Goal: Task Accomplishment & Management: Use online tool/utility

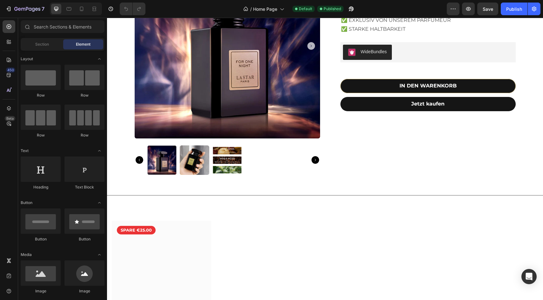
scroll to position [347, 0]
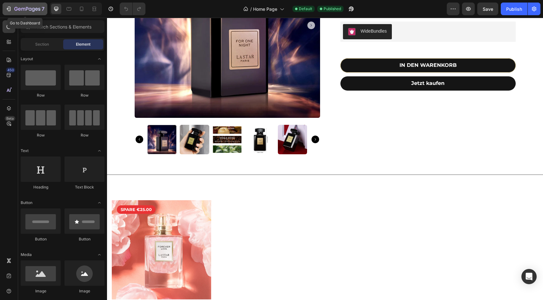
click at [8, 6] on icon "button" at bounding box center [8, 9] width 6 height 6
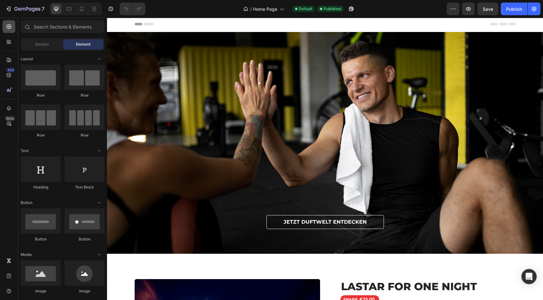
click at [8, 26] on icon at bounding box center [9, 26] width 5 height 5
click at [47, 42] on span "Section" at bounding box center [42, 45] width 14 height 6
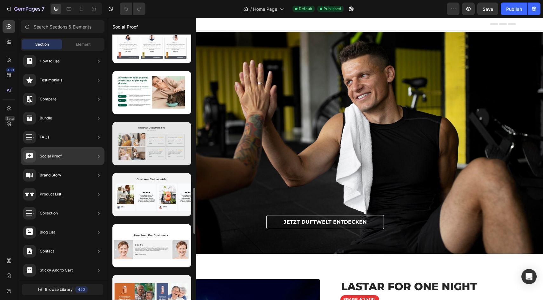
scroll to position [893, 0]
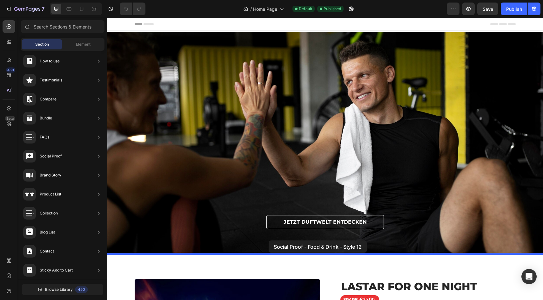
drag, startPoint x: 253, startPoint y: 216, endPoint x: 267, endPoint y: 240, distance: 27.3
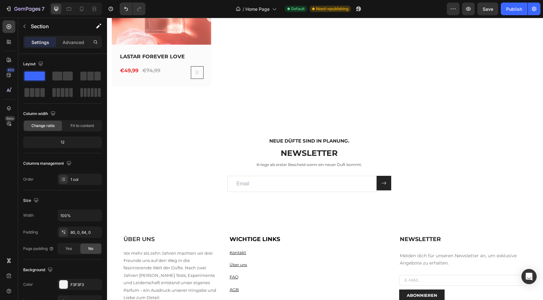
scroll to position [842, 0]
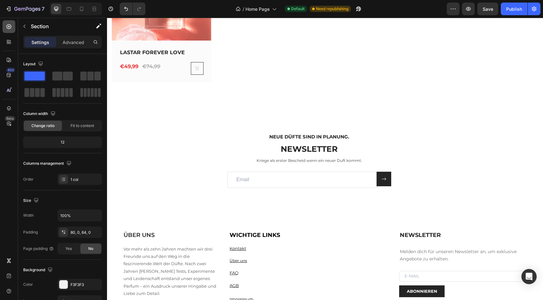
click at [10, 25] on icon at bounding box center [9, 26] width 6 height 6
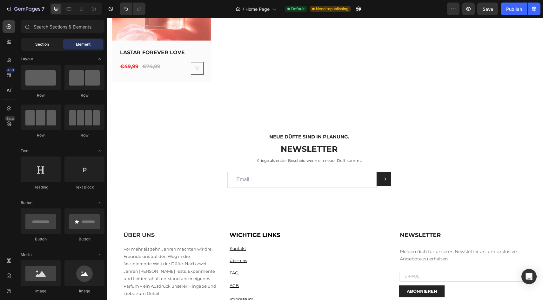
click at [43, 42] on span "Section" at bounding box center [42, 45] width 14 height 6
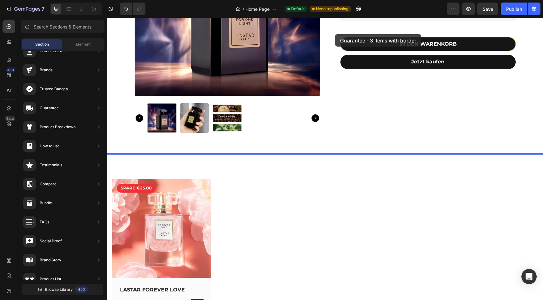
scroll to position [602, 0]
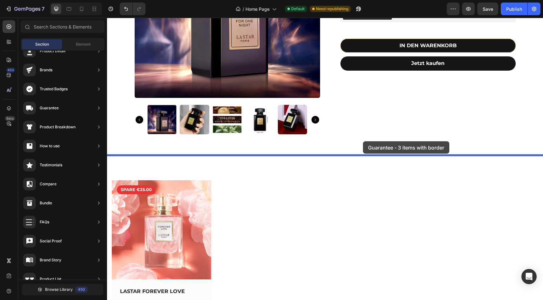
drag, startPoint x: 270, startPoint y: 188, endPoint x: 363, endPoint y: 142, distance: 103.4
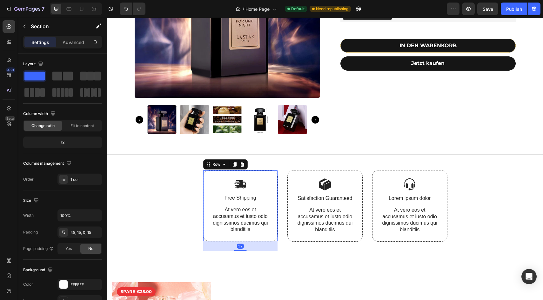
click at [273, 212] on div "Image Free Shipping Text Block At vero eos et accusamus et iusto odio dignissim…" at bounding box center [240, 205] width 75 height 71
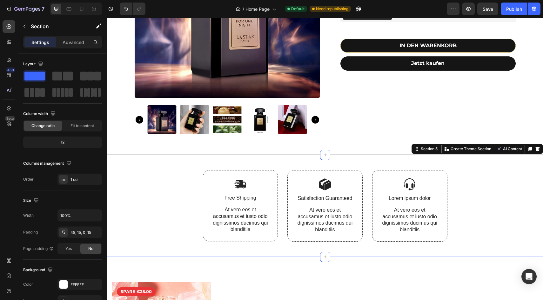
click at [160, 222] on div "Image Free Shipping Text Block At vero eos et accusamus et iusto odio dignissim…" at bounding box center [325, 213] width 426 height 87
click at [204, 202] on div "Image Free Shipping Text Block At vero eos et accusamus et iusto odio dignissim…" at bounding box center [240, 205] width 75 height 71
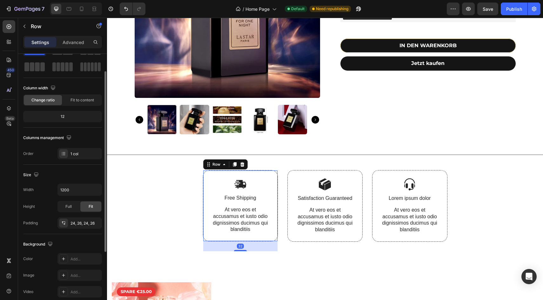
scroll to position [35, 0]
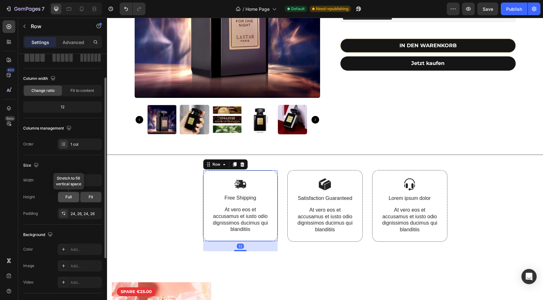
click at [73, 198] on div "Full" at bounding box center [68, 197] width 21 height 10
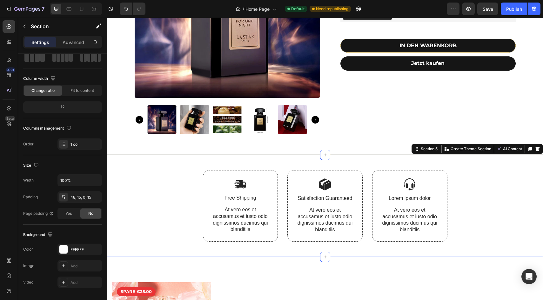
click at [168, 194] on div "Image Free Shipping Text Block At vero eos et accusamus et iusto odio dignissim…" at bounding box center [325, 213] width 426 height 87
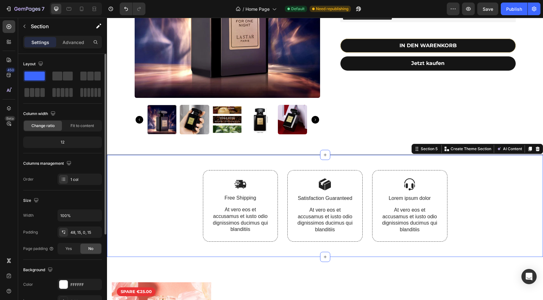
click at [165, 196] on div "Image Free Shipping Text Block At vero eos et accusamus et iusto odio dignissim…" at bounding box center [325, 213] width 426 height 87
click at [538, 146] on div at bounding box center [537, 149] width 8 height 8
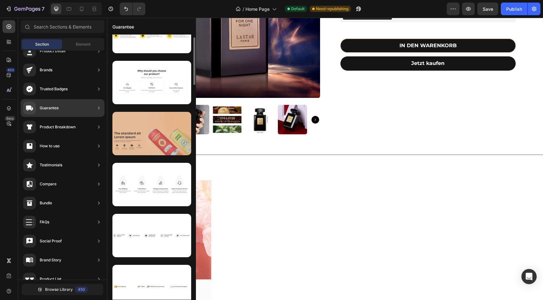
scroll to position [25, 0]
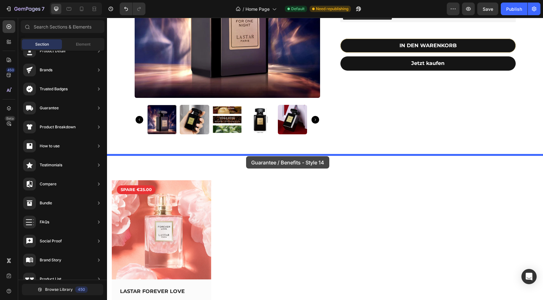
drag, startPoint x: 260, startPoint y: 197, endPoint x: 246, endPoint y: 156, distance: 43.6
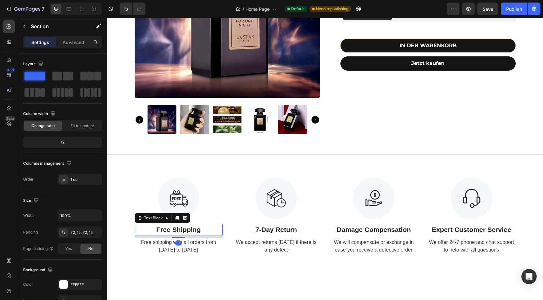
click at [187, 229] on p "Free Shipping" at bounding box center [178, 230] width 87 height 10
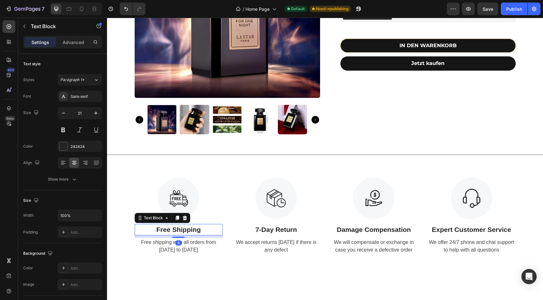
click at [187, 229] on p "Free Shipping" at bounding box center [178, 230] width 87 height 10
click at [182, 246] on div "Free shipping with all orders from [DATE] to [DATE]" at bounding box center [179, 246] width 88 height 16
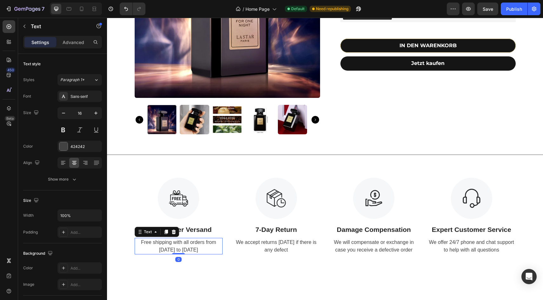
click at [182, 246] on div "Free shipping with all orders from [DATE] to [DATE]" at bounding box center [179, 246] width 88 height 16
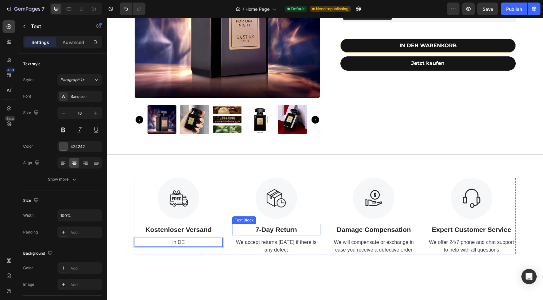
click at [263, 233] on p "7-Day Return" at bounding box center [276, 230] width 87 height 10
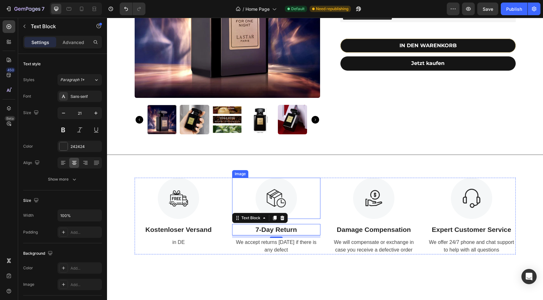
click at [280, 197] on img at bounding box center [275, 198] width 41 height 41
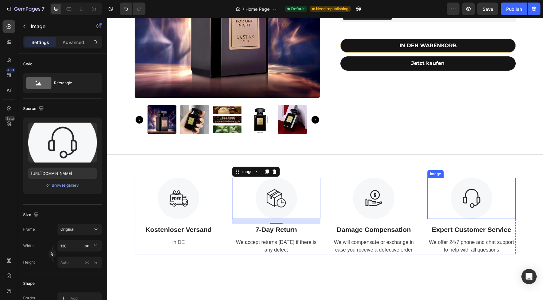
click at [466, 203] on img at bounding box center [471, 198] width 41 height 41
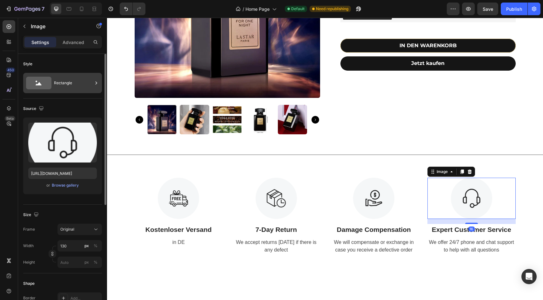
click at [79, 86] on div "Rectangle" at bounding box center [73, 83] width 39 height 15
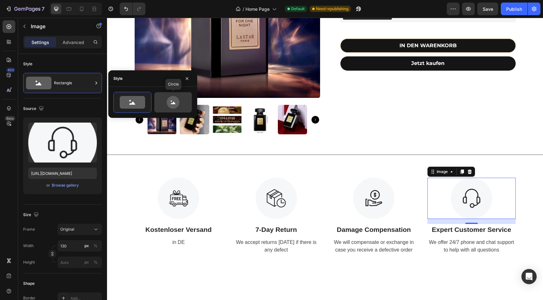
click at [169, 103] on icon at bounding box center [173, 102] width 13 height 13
type input "80"
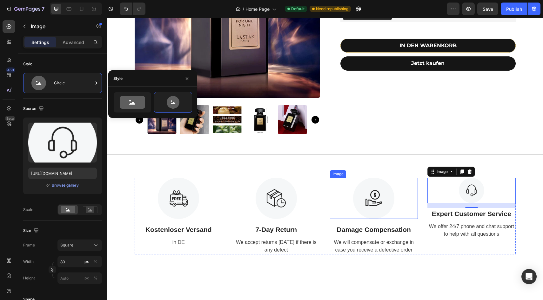
click at [389, 199] on img at bounding box center [373, 198] width 41 height 41
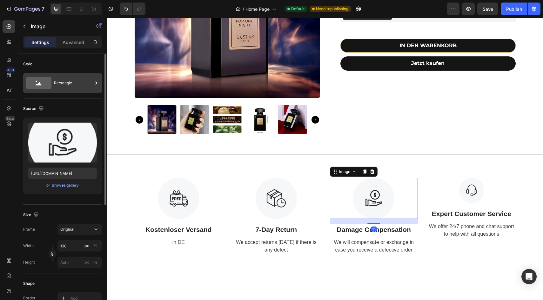
click at [77, 87] on div "Rectangle" at bounding box center [73, 83] width 39 height 15
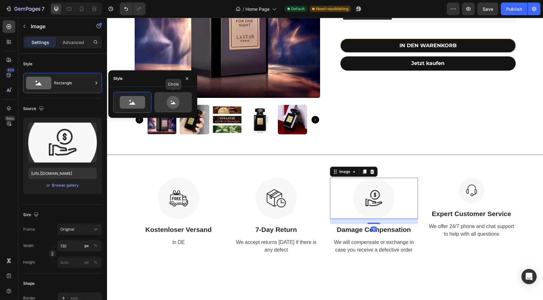
click at [169, 102] on icon at bounding box center [173, 102] width 13 height 13
type input "80"
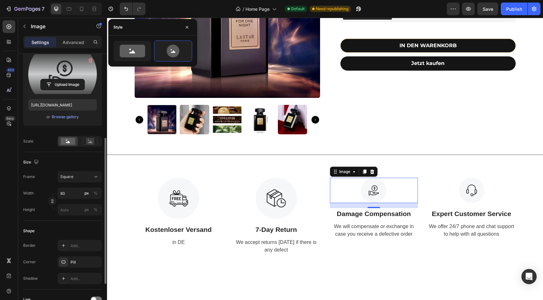
scroll to position [0, 0]
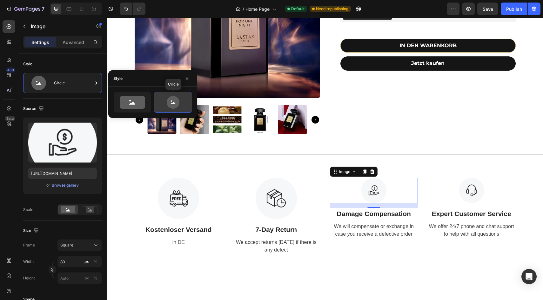
click at [170, 101] on icon at bounding box center [173, 102] width 13 height 13
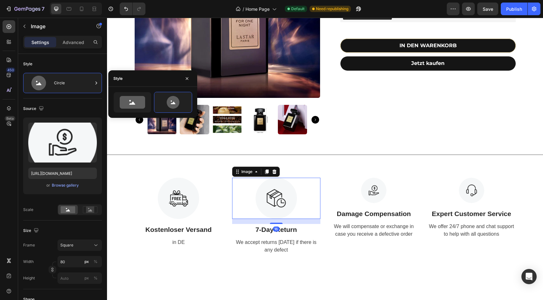
click at [270, 198] on img at bounding box center [275, 198] width 41 height 41
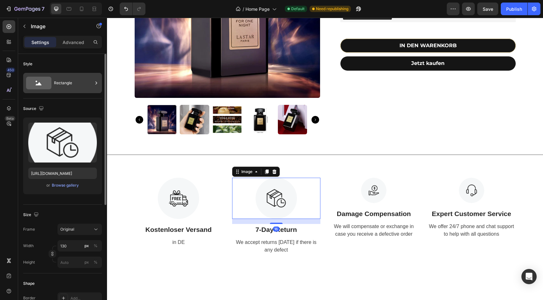
click at [78, 84] on div "Rectangle" at bounding box center [73, 83] width 39 height 15
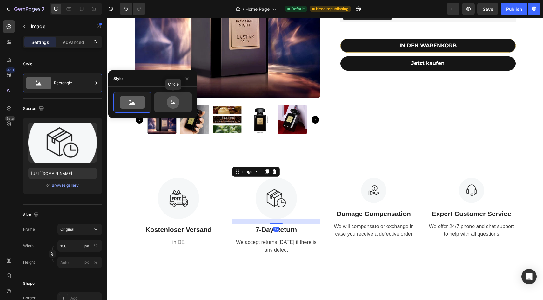
click at [164, 105] on icon at bounding box center [173, 102] width 30 height 13
type input "80"
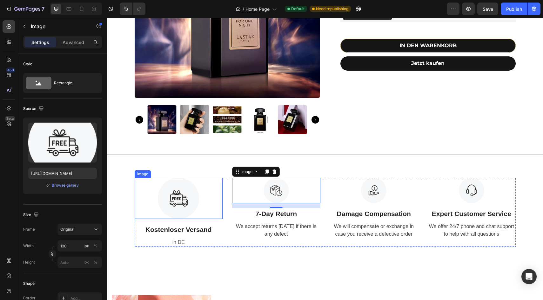
click at [179, 199] on img at bounding box center [178, 198] width 41 height 41
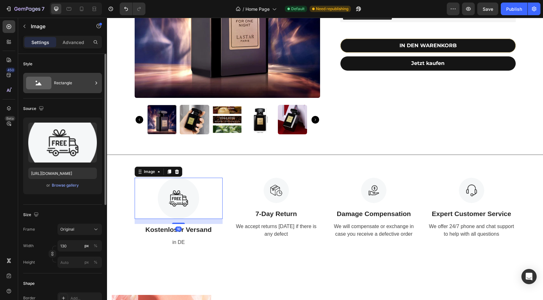
click at [73, 80] on div "Rectangle" at bounding box center [73, 83] width 39 height 15
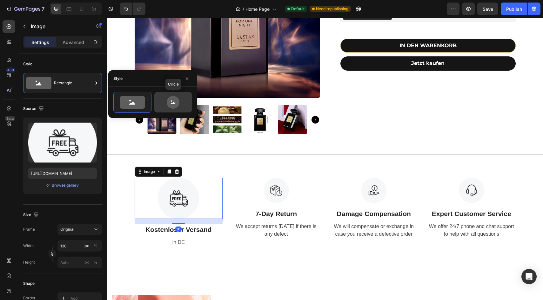
click at [166, 108] on icon at bounding box center [173, 102] width 30 height 13
type input "80"
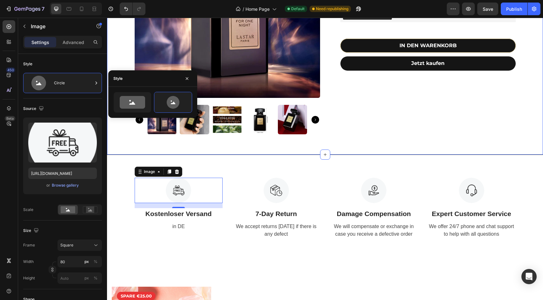
click at [377, 144] on div "Product Images LASTAR FOR ONE NIGHT Product Title SPARE €25,00 Discount Tag €49…" at bounding box center [325, 21] width 436 height 268
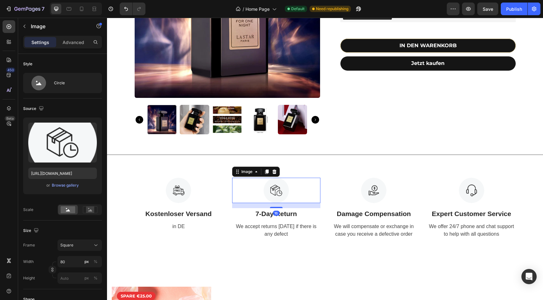
click at [278, 193] on img at bounding box center [275, 190] width 25 height 25
click at [75, 186] on div "Browse gallery" at bounding box center [65, 186] width 27 height 6
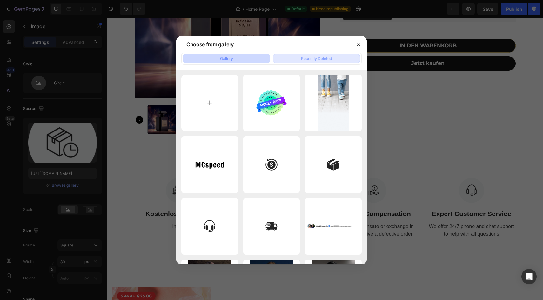
click at [310, 58] on div "Recently Deleted" at bounding box center [316, 59] width 31 height 6
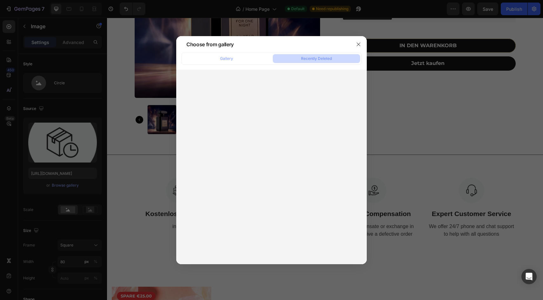
click at [247, 52] on div "Choose from gallery" at bounding box center [263, 44] width 174 height 16
click at [244, 64] on div "Gallery Recently Deleted" at bounding box center [271, 159] width 190 height 212
click at [244, 62] on button "Gallery" at bounding box center [226, 58] width 87 height 9
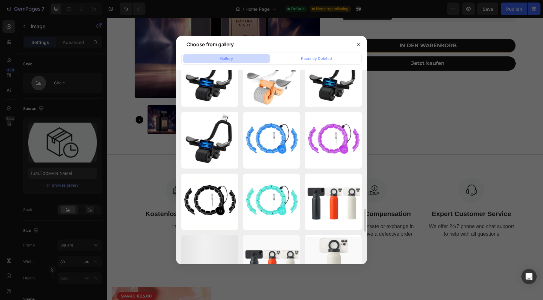
scroll to position [1197, 0]
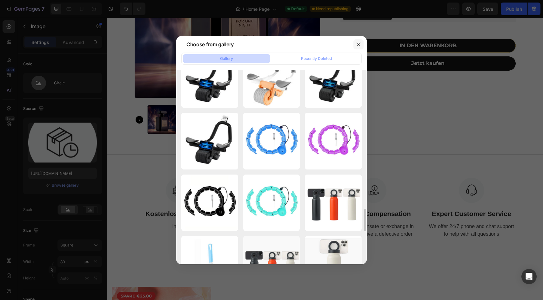
click at [360, 44] on icon "button" at bounding box center [358, 44] width 5 height 5
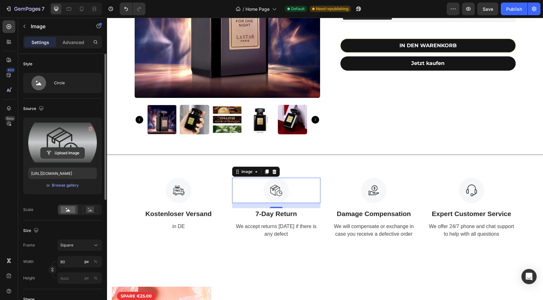
click at [67, 149] on input "file" at bounding box center [63, 153] width 44 height 11
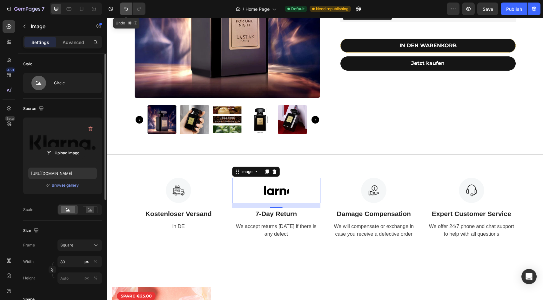
click at [124, 10] on icon "Undo/Redo" at bounding box center [126, 9] width 6 height 6
type input "[URL][DOMAIN_NAME]"
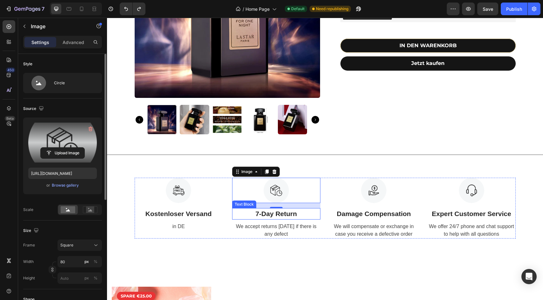
click at [287, 215] on p "7-Day Return" at bounding box center [276, 214] width 87 height 10
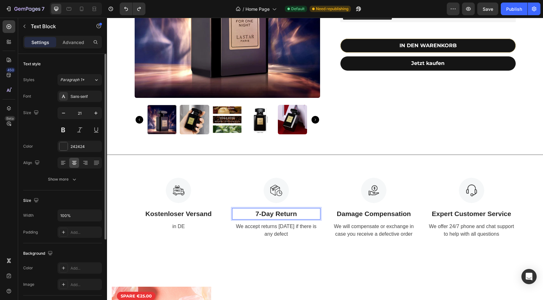
click at [287, 215] on p "7-Day Return" at bounding box center [276, 214] width 87 height 10
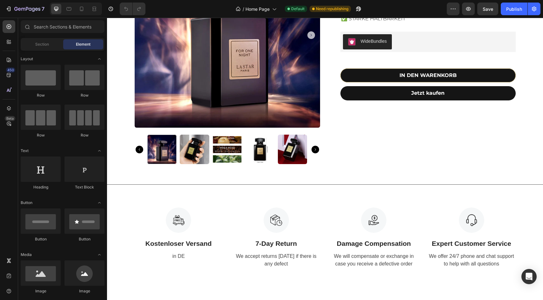
scroll to position [574, 0]
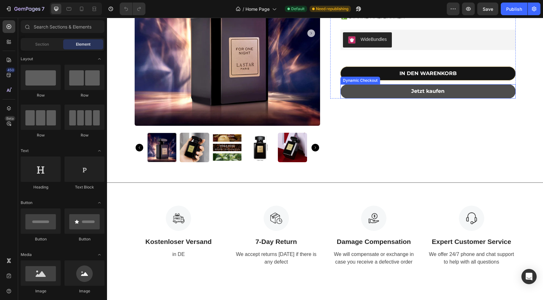
click at [386, 93] on button "Jetzt kaufen" at bounding box center [427, 91] width 175 height 14
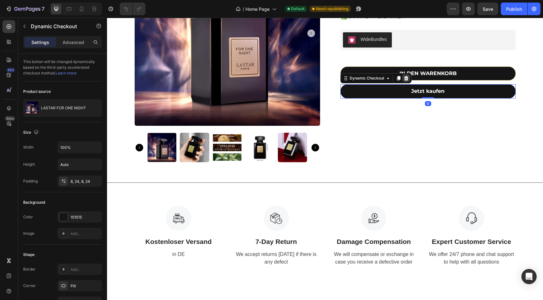
click at [406, 77] on icon at bounding box center [406, 78] width 4 height 4
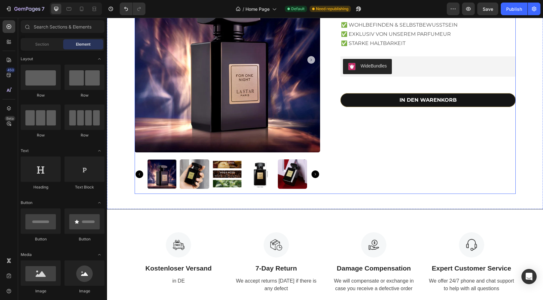
scroll to position [509, 0]
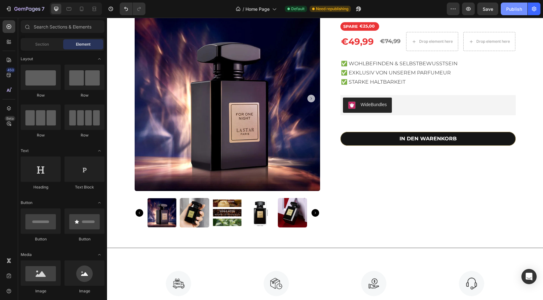
click at [514, 8] on div "Publish" at bounding box center [514, 9] width 16 height 7
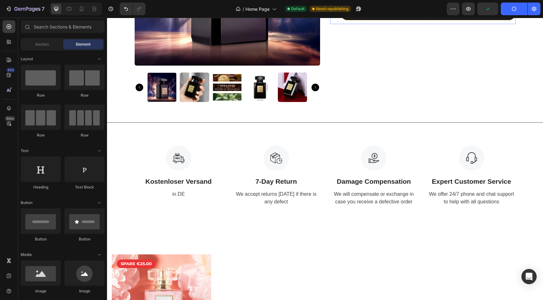
scroll to position [636, 0]
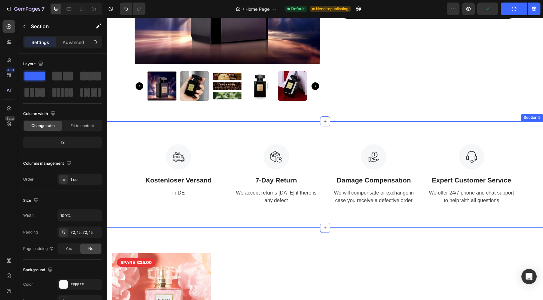
click at [400, 141] on div "Image Kostenloser Versand Text Block in DE Text Image 7-Day Return Text Block W…" at bounding box center [325, 175] width 436 height 107
click at [538, 117] on icon at bounding box center [537, 115] width 4 height 4
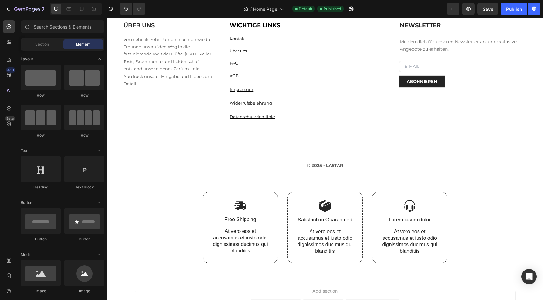
scroll to position [1106, 0]
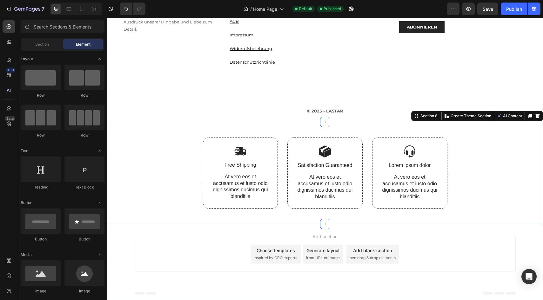
click at [487, 183] on div "Image Free Shipping Text Block At vero eos et accusamus et iusto odio dignissim…" at bounding box center [325, 180] width 426 height 87
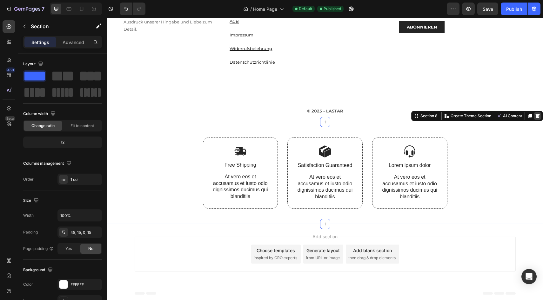
click at [538, 115] on icon at bounding box center [537, 116] width 4 height 4
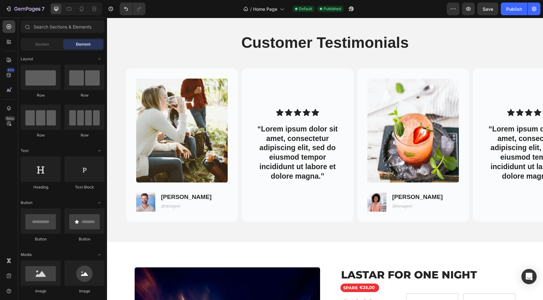
scroll to position [243, 0]
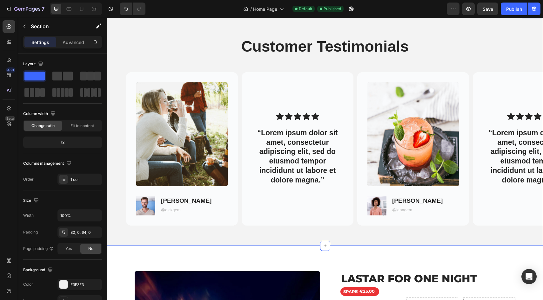
click at [519, 53] on div "Customer Testimonials Heading Row Image Image Dick T. Text Block @dickgem Text …" at bounding box center [325, 131] width 436 height 190
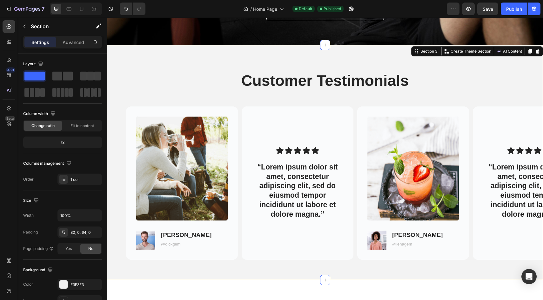
scroll to position [202, 0]
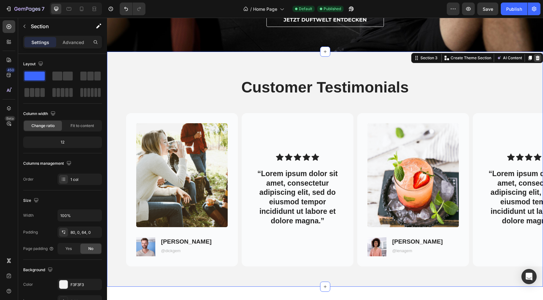
click at [535, 59] on icon at bounding box center [537, 58] width 5 height 5
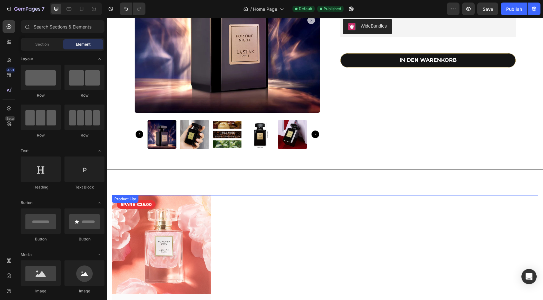
scroll to position [339, 0]
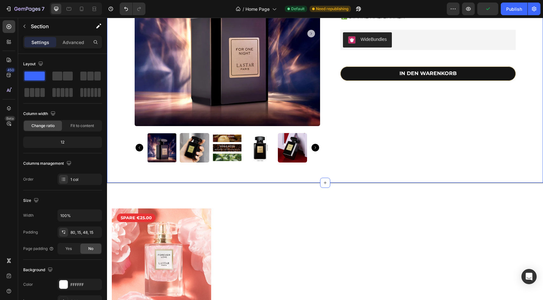
click at [374, 170] on div "Product Images LASTAR FOR ONE NIGHT Product Title SPARE €25,00 Discount Tag €49…" at bounding box center [325, 50] width 436 height 268
click at [76, 41] on p "Advanced" at bounding box center [74, 42] width 22 height 7
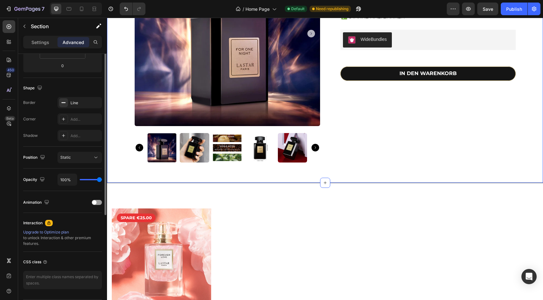
scroll to position [159, 0]
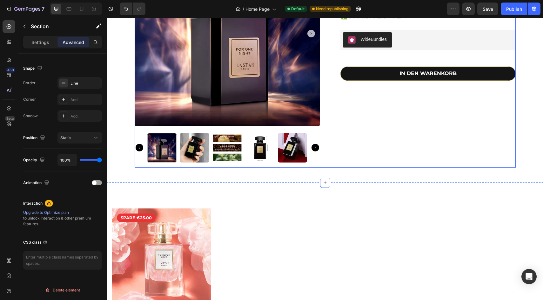
click at [367, 155] on div "LASTAR FOR ONE NIGHT Product Title SPARE €25,00 Discount Tag €49,99 Product Pri…" at bounding box center [422, 54] width 185 height 227
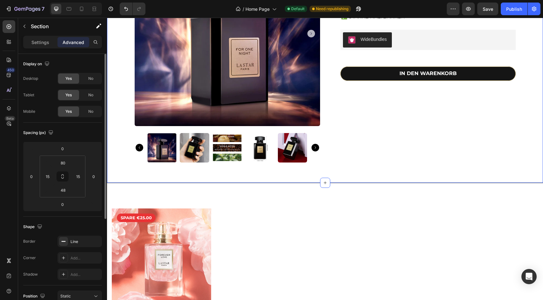
click at [370, 172] on div "Product Images LASTAR FOR ONE NIGHT Product Title SPARE €25,00 Discount Tag €49…" at bounding box center [325, 50] width 436 height 268
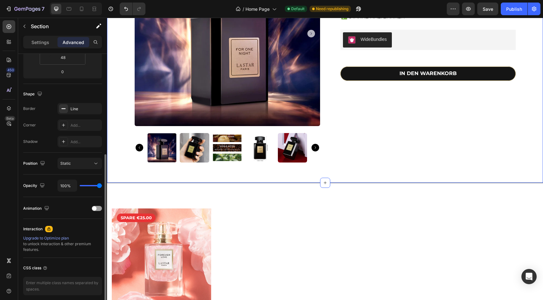
scroll to position [132, 0]
click at [95, 109] on icon "button" at bounding box center [95, 109] width 5 height 5
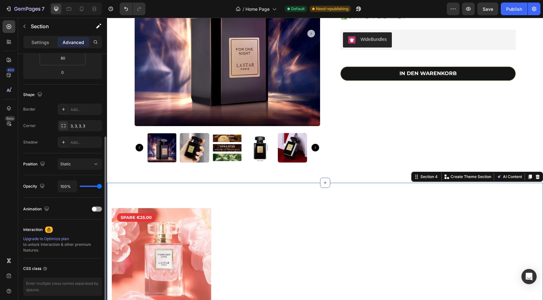
click at [225, 204] on div "(P) Images SPARE €25.00 Product Badge Row LASTAR FOREVER LOVE (P) Title €49,99 …" at bounding box center [325, 279] width 436 height 192
click at [509, 9] on div "Publish" at bounding box center [514, 9] width 16 height 7
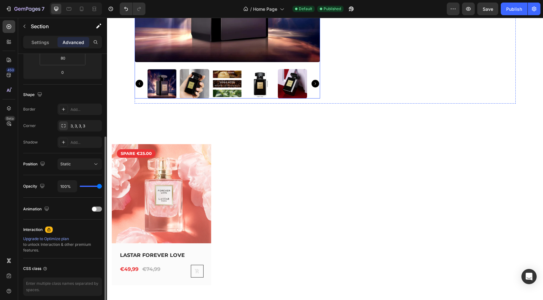
scroll to position [409, 0]
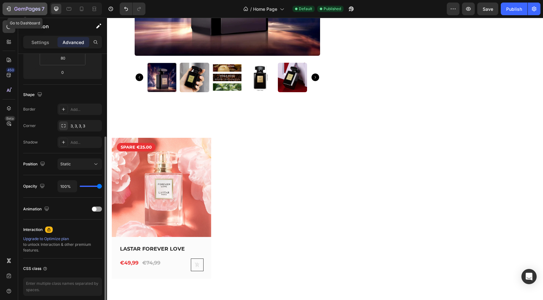
click at [5, 5] on button "7" at bounding box center [25, 9] width 45 height 13
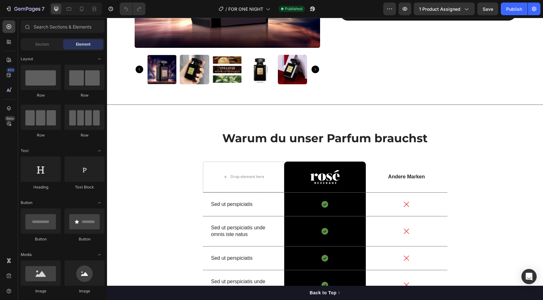
scroll to position [224, 0]
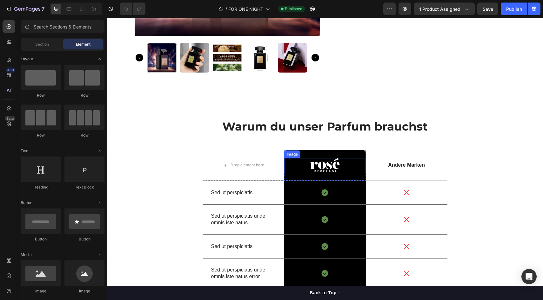
click at [325, 167] on img at bounding box center [325, 165] width 30 height 15
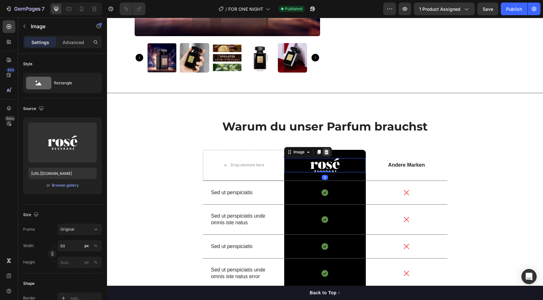
click at [325, 151] on icon at bounding box center [326, 152] width 4 height 4
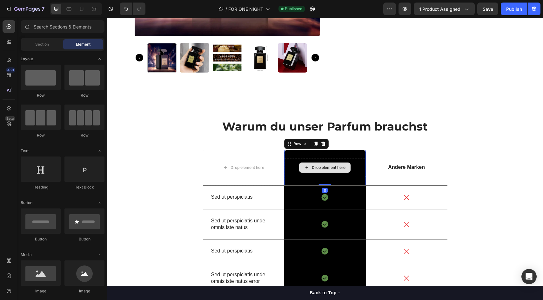
click at [359, 168] on div "Drop element here" at bounding box center [325, 167] width 82 height 19
click at [332, 167] on div "Drop element here" at bounding box center [329, 167] width 34 height 5
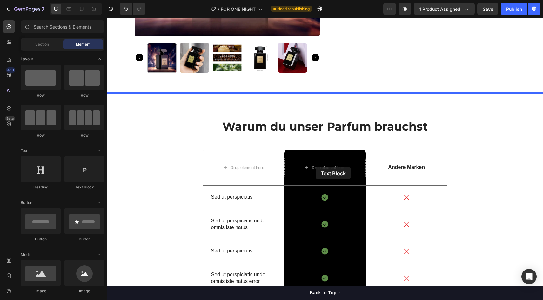
drag, startPoint x: 182, startPoint y: 196, endPoint x: 315, endPoint y: 167, distance: 136.7
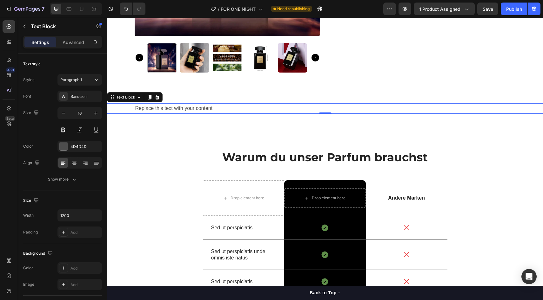
click at [438, 109] on div "Replace this text with your content" at bounding box center [325, 108] width 381 height 10
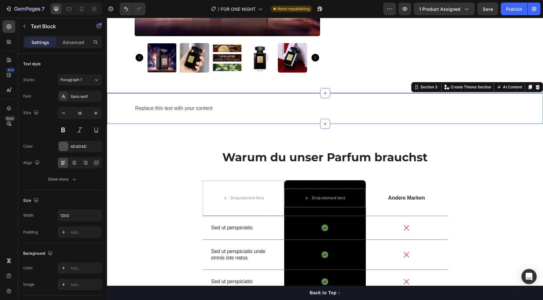
click at [425, 122] on div "Replace this text with your content Text Block Section 3 You can create reusabl…" at bounding box center [325, 108] width 436 height 31
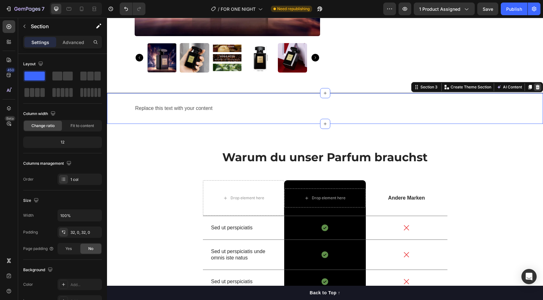
click at [537, 87] on icon at bounding box center [537, 87] width 4 height 4
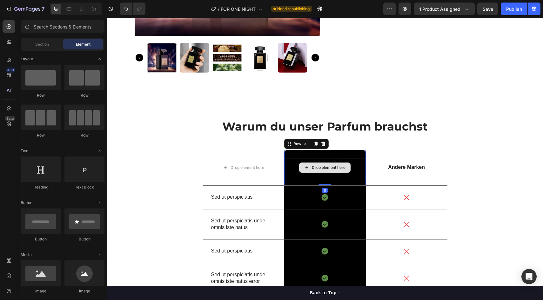
click at [358, 166] on div "Drop element here" at bounding box center [325, 167] width 82 height 19
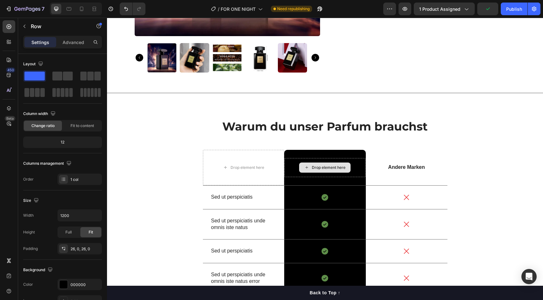
click at [323, 167] on div "Drop element here" at bounding box center [329, 167] width 34 height 5
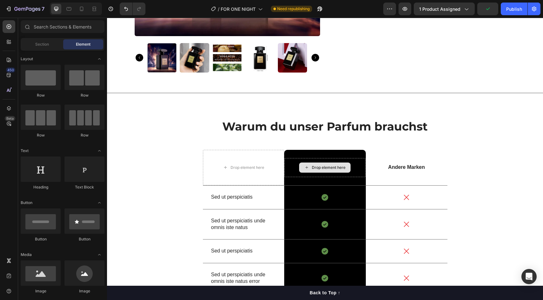
click at [323, 167] on div "Drop element here" at bounding box center [329, 167] width 34 height 5
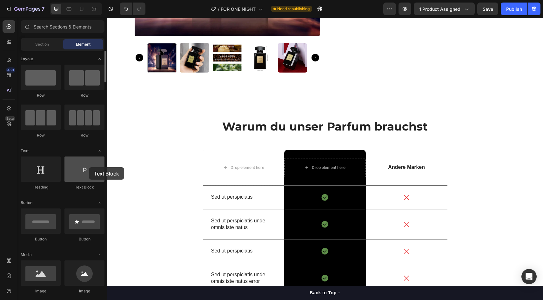
click at [89, 168] on div at bounding box center [84, 169] width 40 height 25
drag, startPoint x: 89, startPoint y: 168, endPoint x: 77, endPoint y: 173, distance: 13.1
click at [77, 173] on div at bounding box center [84, 169] width 40 height 25
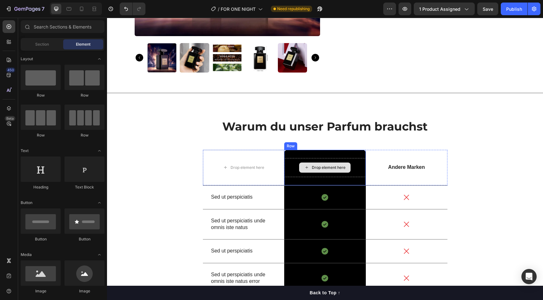
click at [339, 169] on div "Drop element here" at bounding box center [329, 167] width 34 height 5
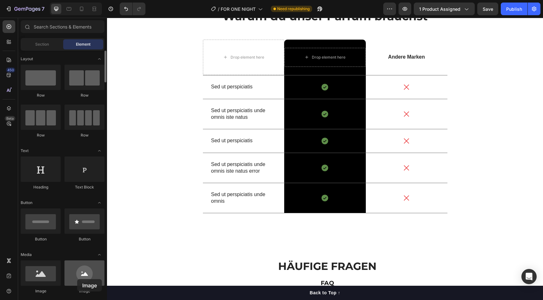
drag, startPoint x: 75, startPoint y: 280, endPoint x: 78, endPoint y: 277, distance: 4.3
click at [78, 277] on div at bounding box center [84, 273] width 40 height 25
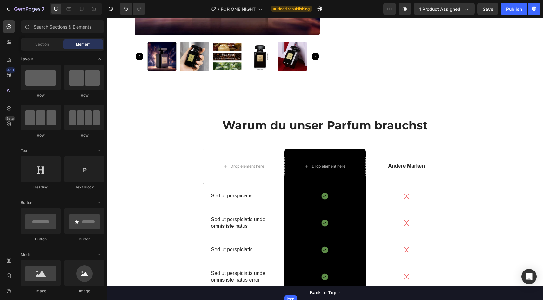
scroll to position [225, 0]
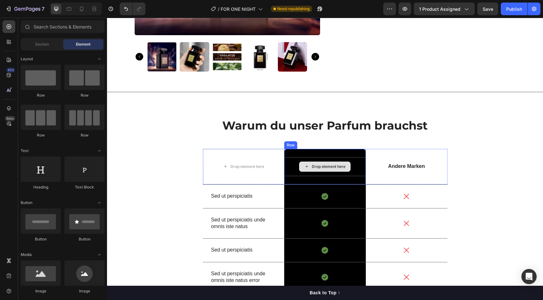
click at [339, 164] on div "Drop element here" at bounding box center [329, 166] width 34 height 5
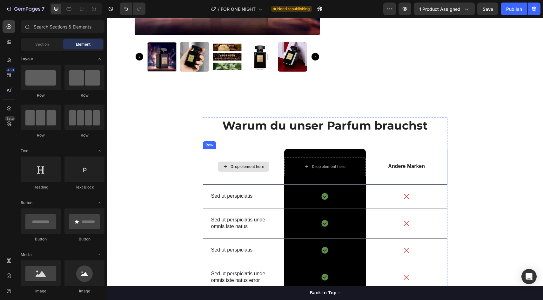
click at [249, 166] on div "Drop element here" at bounding box center [247, 166] width 34 height 5
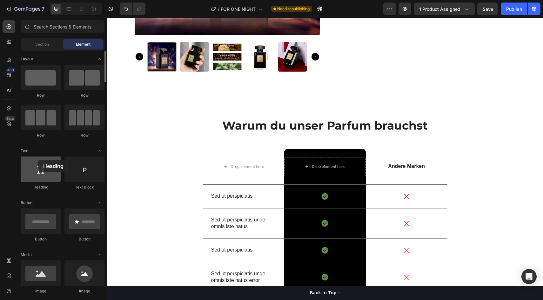
drag, startPoint x: 37, startPoint y: 174, endPoint x: 37, endPoint y: 165, distance: 9.5
click at [37, 165] on div at bounding box center [41, 169] width 40 height 25
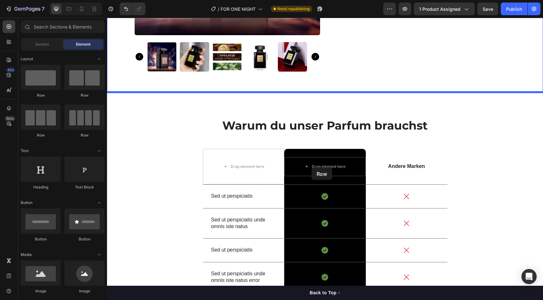
drag, startPoint x: 148, startPoint y: 106, endPoint x: 311, endPoint y: 167, distance: 174.4
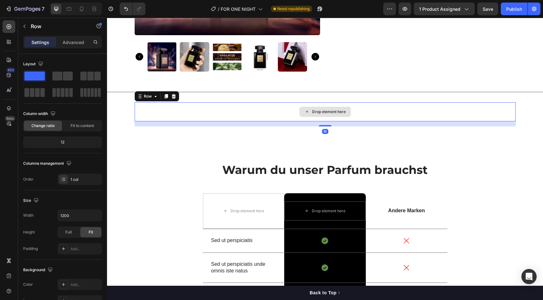
click at [255, 109] on div "Drop element here" at bounding box center [325, 111] width 381 height 19
click at [174, 97] on icon at bounding box center [173, 96] width 4 height 4
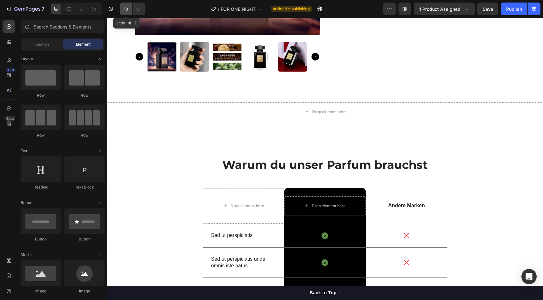
click at [124, 10] on icon "Undo/Redo" at bounding box center [126, 9] width 6 height 6
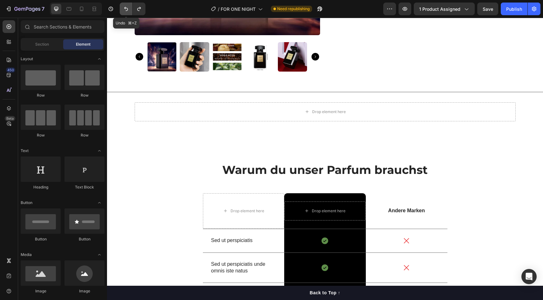
click at [124, 10] on icon "Undo/Redo" at bounding box center [126, 9] width 6 height 6
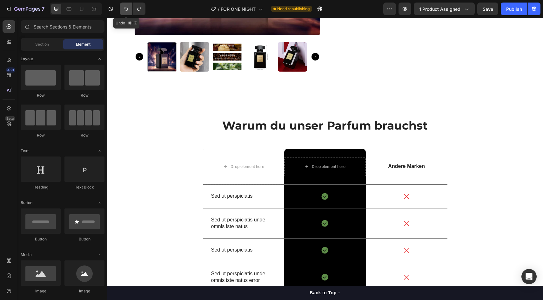
click at [124, 10] on icon "Undo/Redo" at bounding box center [126, 9] width 6 height 6
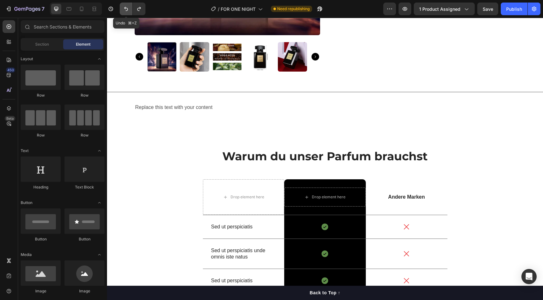
click at [124, 10] on icon "Undo/Redo" at bounding box center [126, 9] width 6 height 6
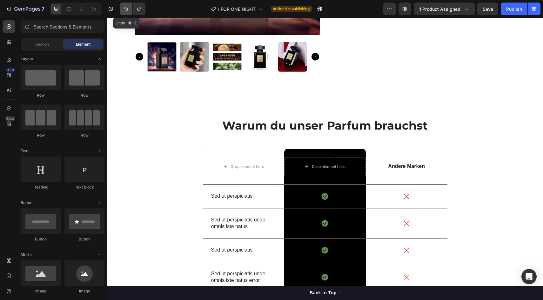
click at [124, 10] on icon "Undo/Redo" at bounding box center [126, 9] width 6 height 6
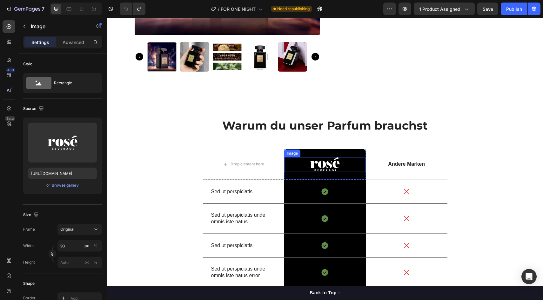
click at [328, 163] on img at bounding box center [325, 164] width 30 height 15
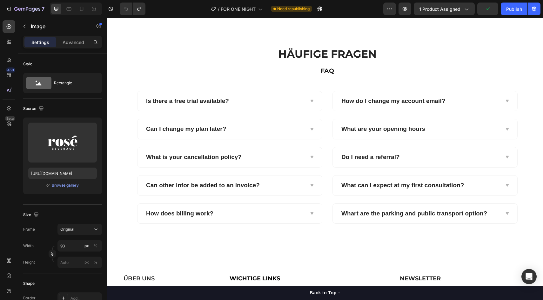
scroll to position [545, 0]
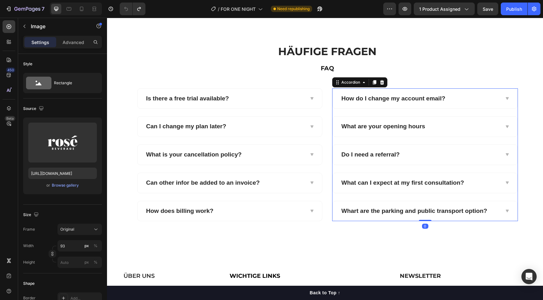
click at [372, 114] on div "How do I change my account email? What are your opening hours Do I need a refer…" at bounding box center [425, 155] width 186 height 133
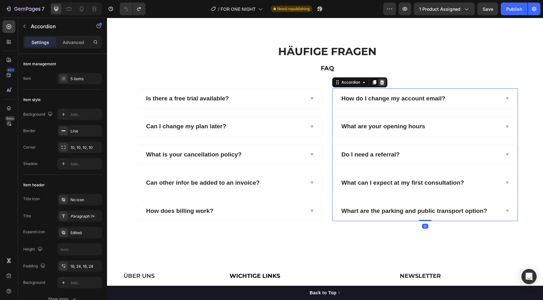
click at [382, 81] on icon at bounding box center [382, 82] width 4 height 4
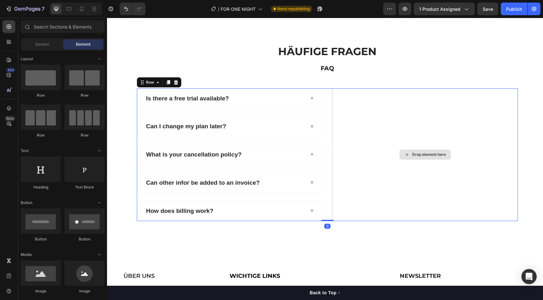
click at [376, 113] on div "Drop element here" at bounding box center [425, 155] width 186 height 133
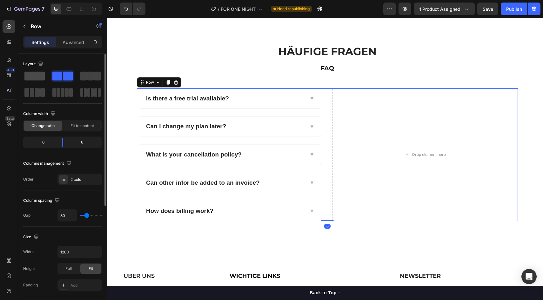
click at [41, 77] on span at bounding box center [34, 76] width 20 height 9
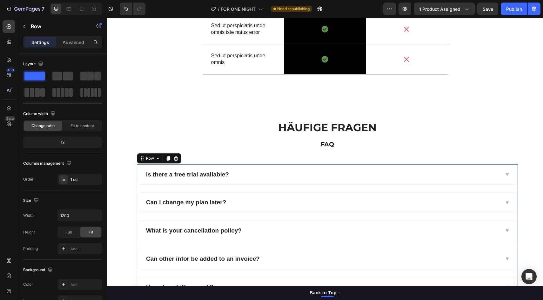
scroll to position [471, 0]
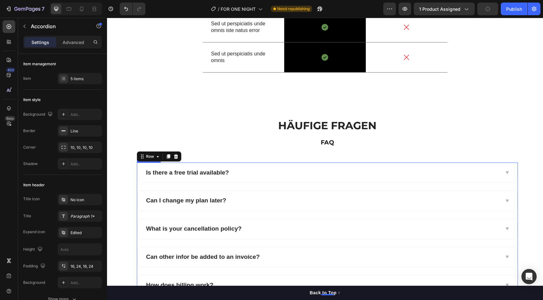
click at [234, 173] on div "Is there a free trial available?" at bounding box center [322, 173] width 354 height 10
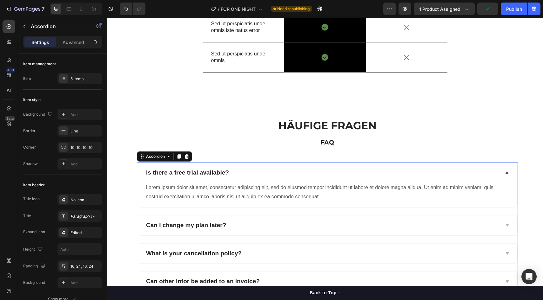
click at [234, 173] on div "Is there a free trial available?" at bounding box center [322, 173] width 354 height 10
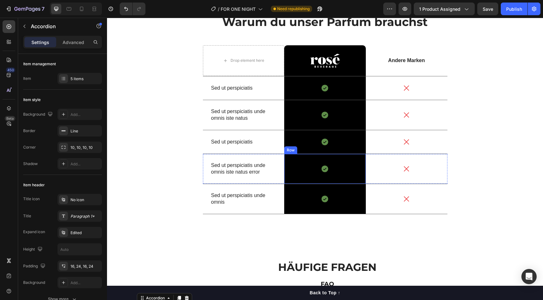
scroll to position [339, 0]
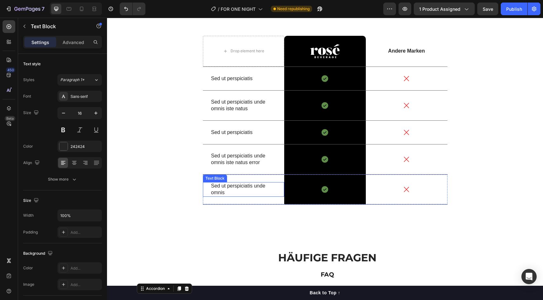
click at [231, 184] on p "Sed ut perspiciatis unde omnis" at bounding box center [243, 189] width 65 height 13
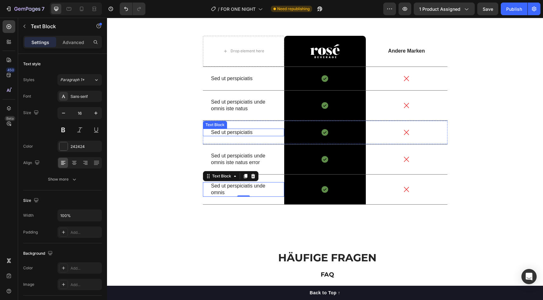
click at [244, 134] on p "Sed ut perspiciatis" at bounding box center [243, 132] width 65 height 7
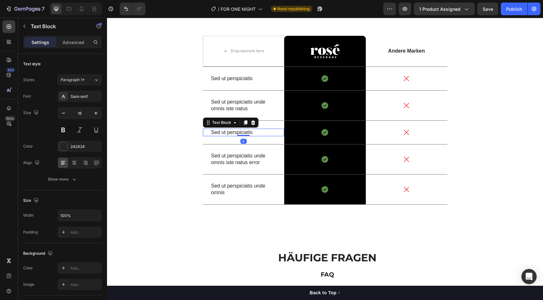
click at [244, 134] on p "Sed ut perspiciatis" at bounding box center [243, 132] width 65 height 7
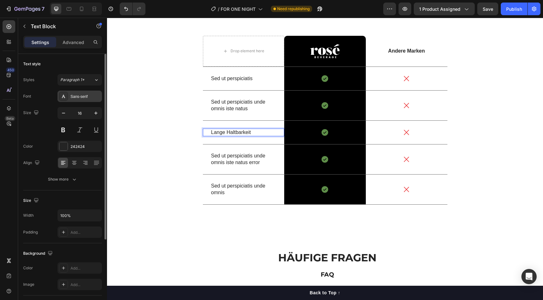
click at [86, 95] on div "Sans-serif" at bounding box center [85, 97] width 30 height 6
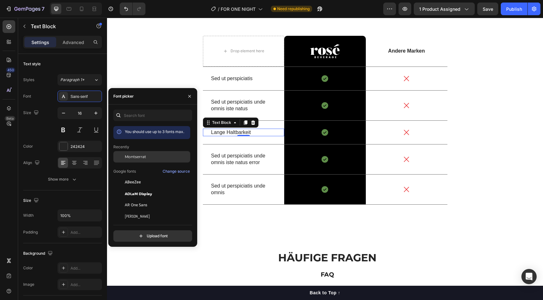
click at [140, 157] on span "Montserrat" at bounding box center [135, 157] width 21 height 6
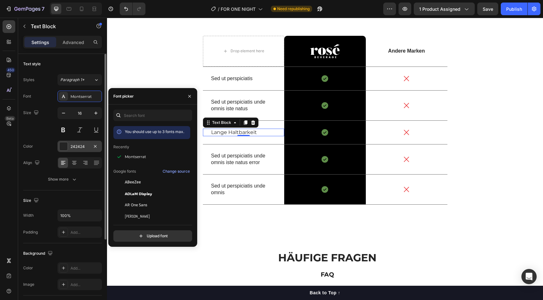
click at [62, 148] on div at bounding box center [63, 146] width 8 height 8
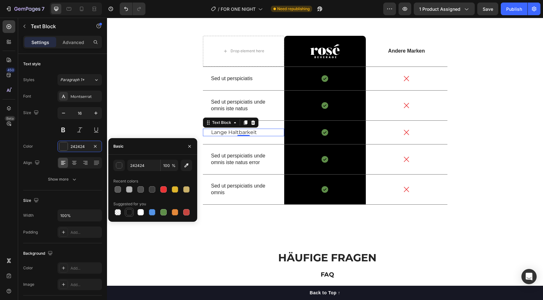
click at [129, 212] on div at bounding box center [129, 212] width 6 height 6
type input "151515"
click at [63, 129] on button at bounding box center [62, 129] width 11 height 11
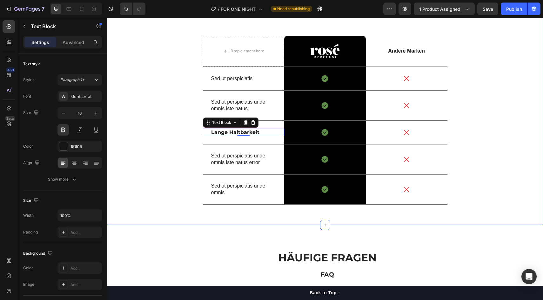
click at [161, 155] on div "Warum du unser Parfum brauchst Heading Drop element here Image Row Andere Marke…" at bounding box center [325, 107] width 426 height 206
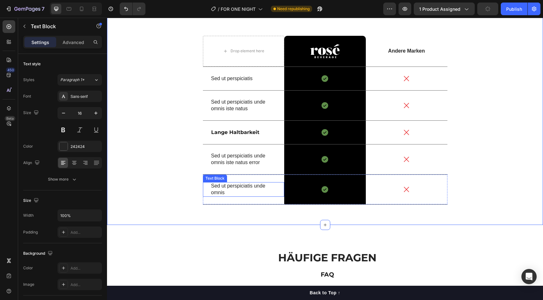
click at [238, 185] on p "Sed ut perspiciatis unde omnis" at bounding box center [243, 189] width 65 height 13
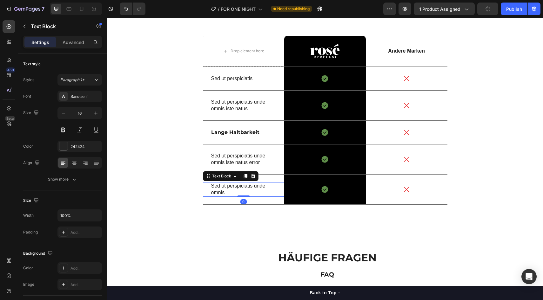
click at [238, 185] on p "Sed ut perspiciatis unde omnis" at bounding box center [243, 189] width 65 height 13
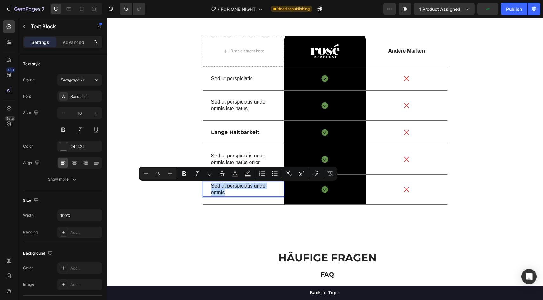
scroll to position [342, 0]
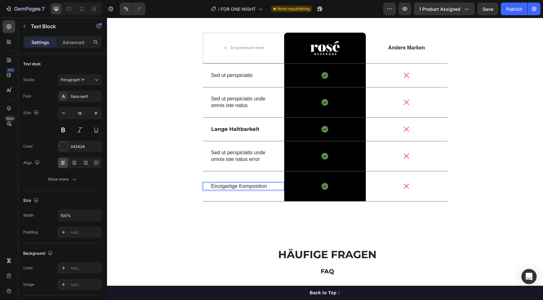
click at [234, 186] on p "Einzigartige Komposition" at bounding box center [243, 186] width 65 height 7
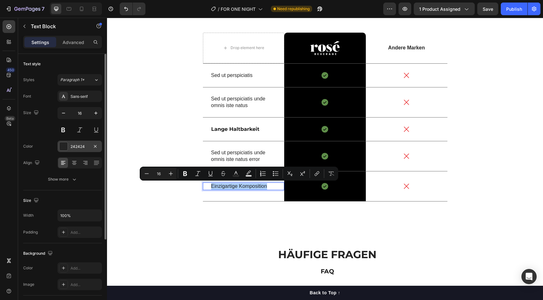
click at [63, 147] on div at bounding box center [63, 146] width 8 height 8
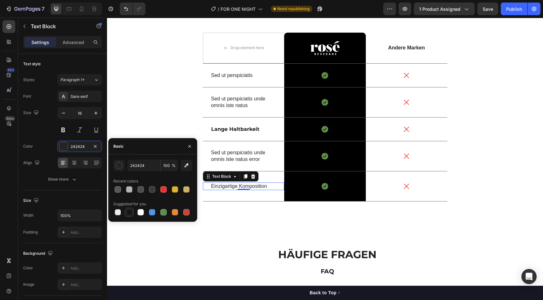
click at [130, 211] on div at bounding box center [129, 212] width 6 height 6
type input "151515"
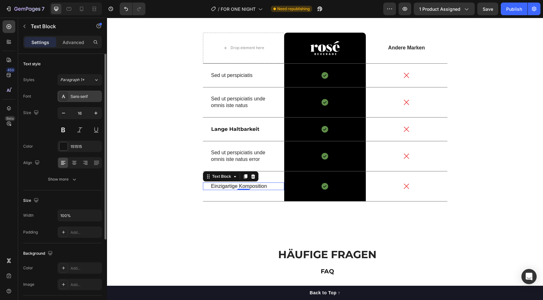
click at [76, 96] on div "Sans-serif" at bounding box center [85, 97] width 30 height 6
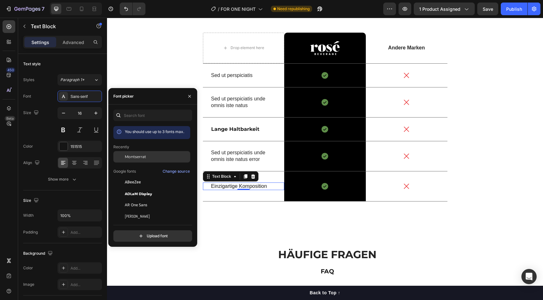
click at [143, 157] on span "Montserrat" at bounding box center [135, 157] width 21 height 6
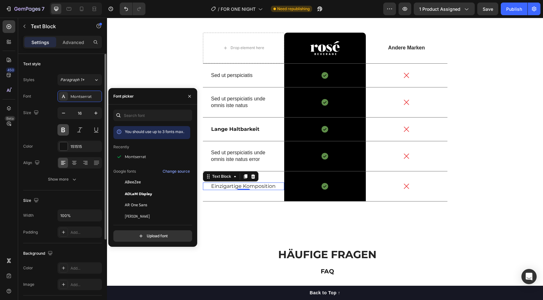
click at [62, 135] on button at bounding box center [62, 129] width 11 height 11
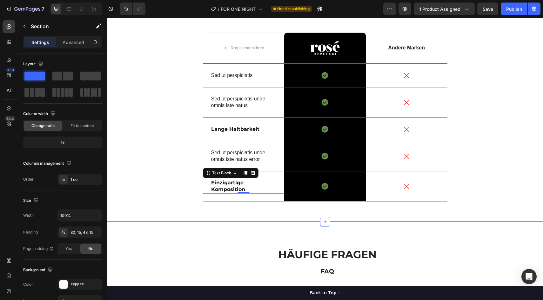
click at [155, 163] on div "Warum du unser Parfum brauchst Heading Drop element here Image Row Andere Marke…" at bounding box center [325, 104] width 426 height 206
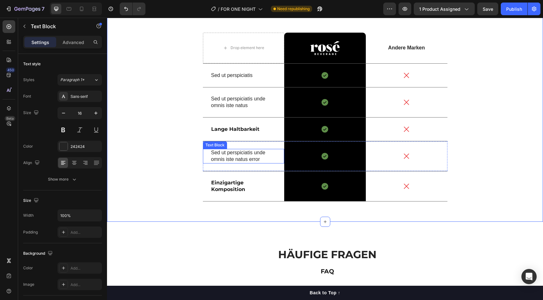
click at [227, 156] on p "Sed ut perspiciatis unde omnis iste natus error" at bounding box center [243, 156] width 65 height 13
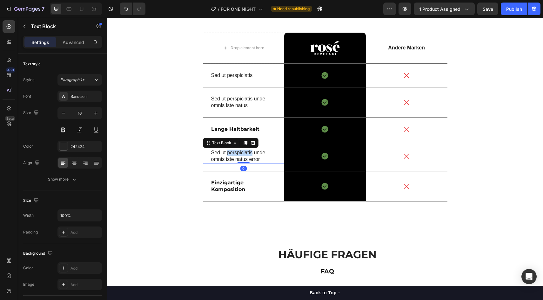
click at [227, 156] on p "Sed ut perspiciatis unde omnis iste natus error" at bounding box center [243, 156] width 65 height 13
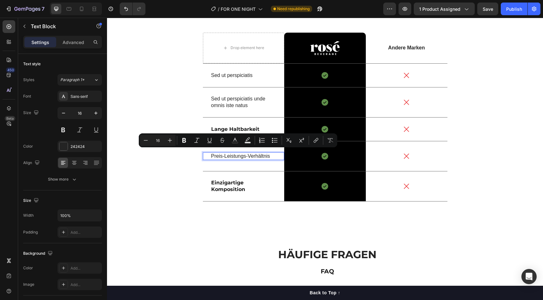
scroll to position [345, 0]
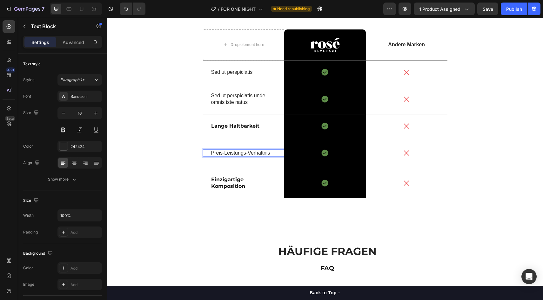
click at [224, 153] on p "Preis-Leistungs-Verhältnis" at bounding box center [243, 153] width 65 height 7
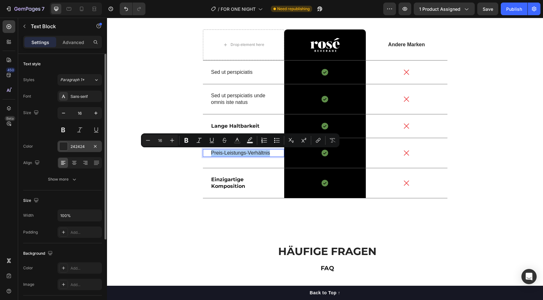
click at [63, 142] on div at bounding box center [63, 146] width 8 height 8
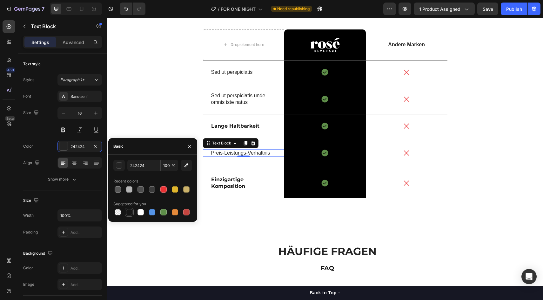
click at [128, 212] on div at bounding box center [129, 212] width 6 height 6
type input "151515"
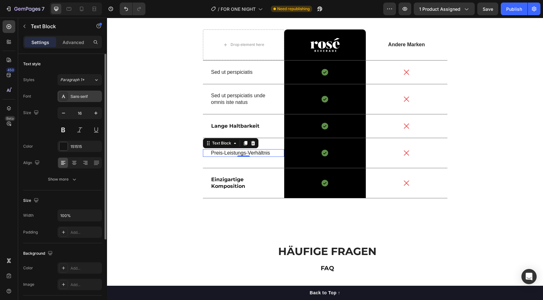
click at [84, 95] on div "Sans-serif" at bounding box center [85, 97] width 30 height 6
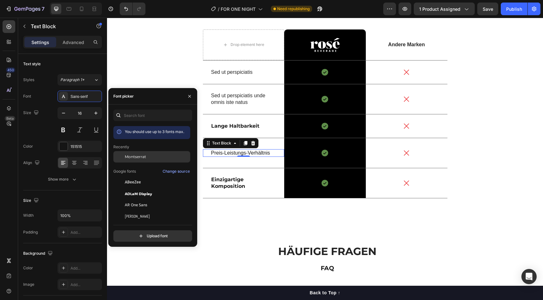
click at [129, 159] on span "Montserrat" at bounding box center [135, 157] width 21 height 6
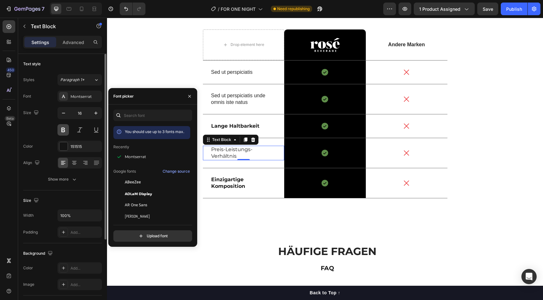
click at [65, 130] on button at bounding box center [62, 129] width 11 height 11
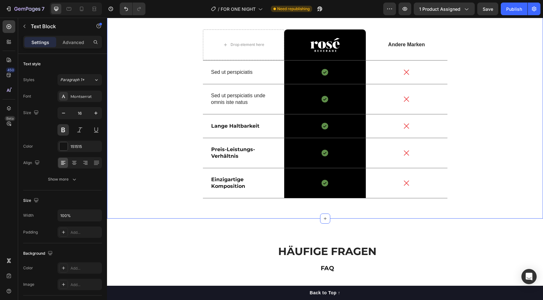
click at [168, 169] on div "Warum du unser Parfum brauchst Heading Drop element here Image Row Andere Marke…" at bounding box center [325, 101] width 426 height 206
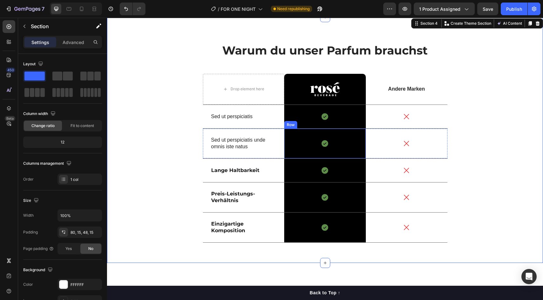
scroll to position [299, 0]
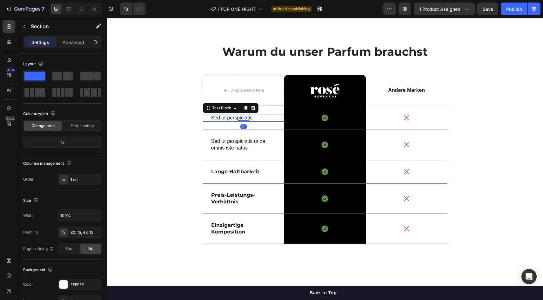
click at [228, 117] on p "Sed ut perspiciatis" at bounding box center [243, 118] width 65 height 7
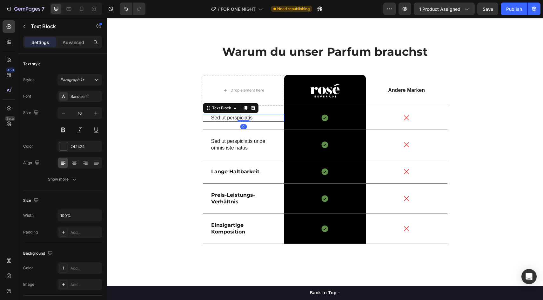
click at [228, 117] on p "Sed ut perspiciatis" at bounding box center [243, 118] width 65 height 7
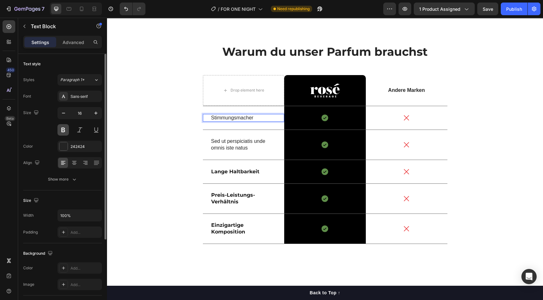
click at [66, 132] on button at bounding box center [62, 129] width 11 height 11
click at [66, 147] on div at bounding box center [63, 146] width 8 height 8
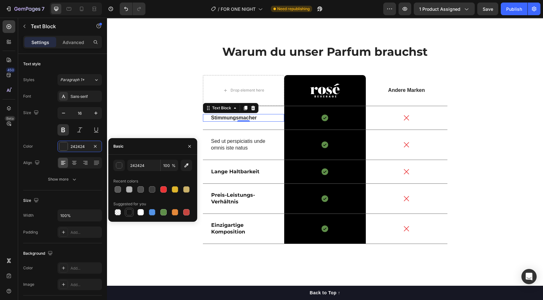
click at [129, 214] on div at bounding box center [129, 212] width 6 height 6
type input "151515"
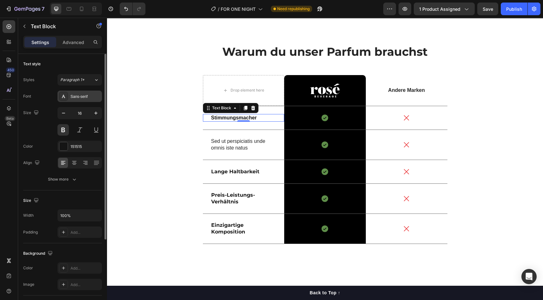
click at [81, 99] on div "Sans-serif" at bounding box center [85, 97] width 30 height 6
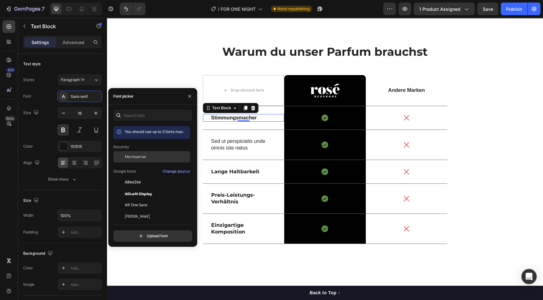
click at [130, 159] on span "Montserrat" at bounding box center [135, 157] width 21 height 6
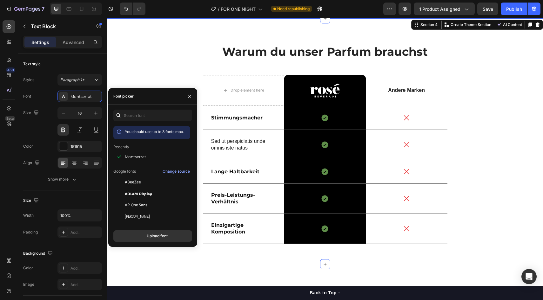
click at [159, 71] on div "Warum du unser Parfum brauchst Heading Drop element here Image Row Andere Marke…" at bounding box center [325, 147] width 426 height 206
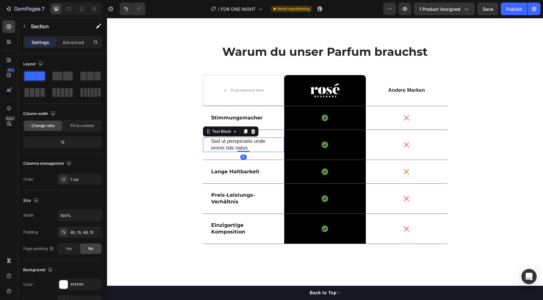
click at [221, 139] on p "Sed ut perspiciatis unde omnis iste natus" at bounding box center [243, 144] width 65 height 13
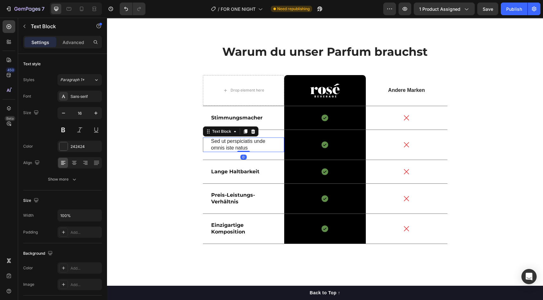
click at [221, 139] on p "Sed ut perspiciatis unde omnis iste natus" at bounding box center [243, 144] width 65 height 13
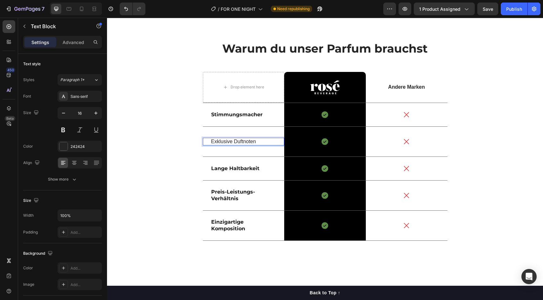
click at [221, 139] on p "Exklusive Duftnoten" at bounding box center [243, 142] width 65 height 7
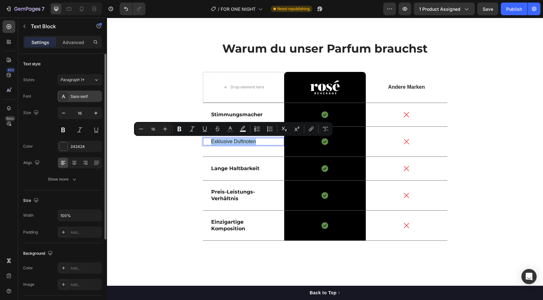
click at [74, 97] on div "Sans-serif" at bounding box center [85, 97] width 30 height 6
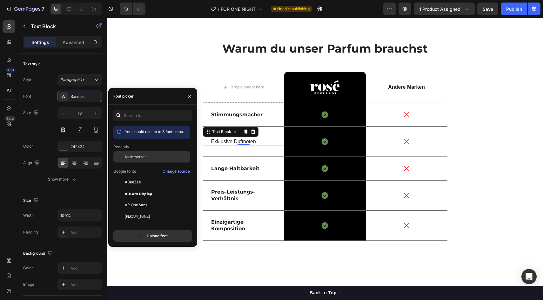
click at [147, 158] on div "Montserrat" at bounding box center [157, 157] width 64 height 6
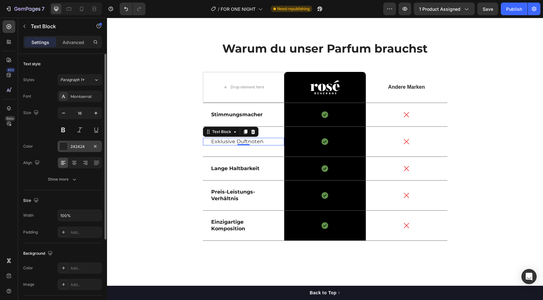
click at [64, 150] on div at bounding box center [63, 146] width 8 height 8
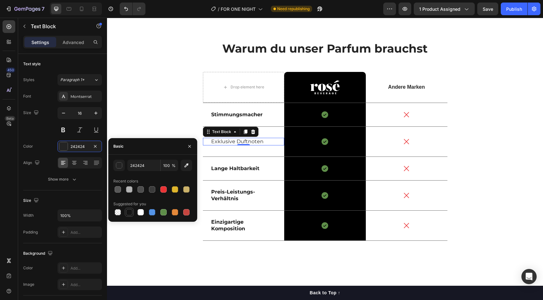
click at [128, 210] on div at bounding box center [129, 212] width 6 height 6
type input "151515"
click at [64, 132] on button at bounding box center [62, 129] width 11 height 11
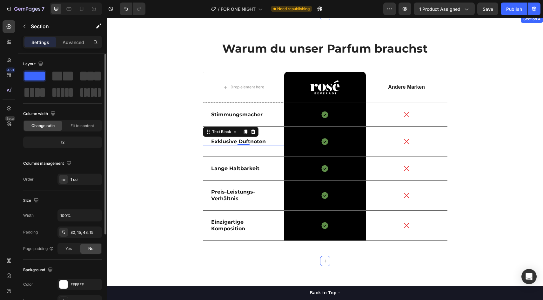
click at [140, 128] on div "Warum du unser Parfum brauchst Heading Drop element here Image Row Andere Marke…" at bounding box center [325, 144] width 426 height 206
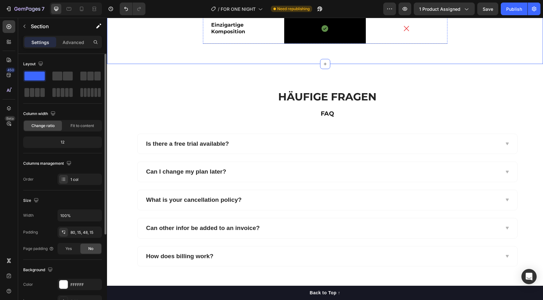
scroll to position [500, 0]
click at [511, 10] on div "Publish" at bounding box center [514, 9] width 16 height 7
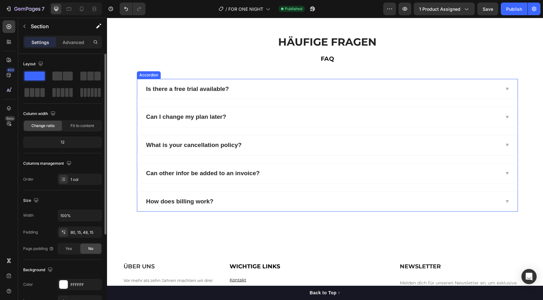
scroll to position [559, 0]
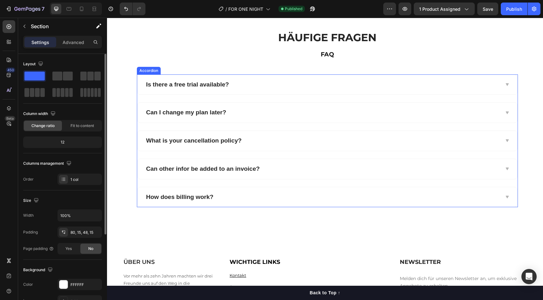
click at [210, 86] on div "Is there a free trial available?" at bounding box center [187, 85] width 85 height 10
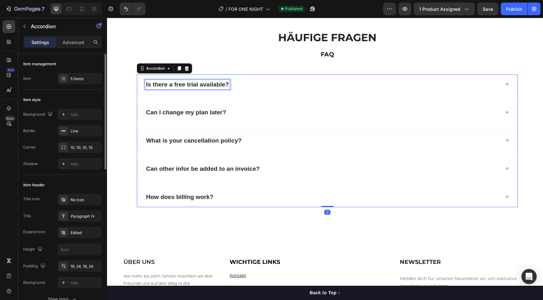
click at [210, 86] on div "Is there a free trial available?" at bounding box center [187, 85] width 85 height 10
click at [210, 86] on p "Is there a free trial available?" at bounding box center [187, 85] width 83 height 8
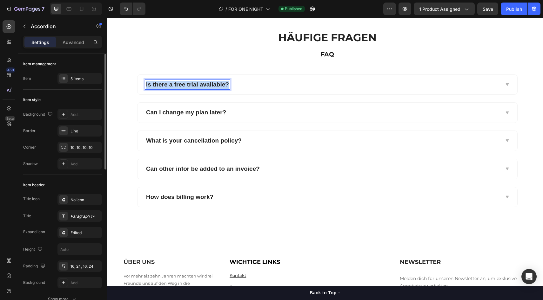
click at [210, 86] on p "Is there a free trial available?" at bounding box center [187, 85] width 83 height 8
click at [82, 214] on div "Paragraph 1*" at bounding box center [85, 217] width 30 height 6
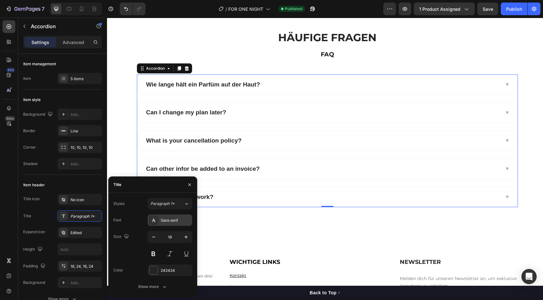
click at [160, 216] on div "Sans-serif" at bounding box center [170, 220] width 44 height 11
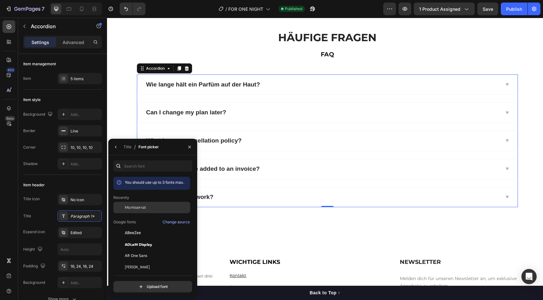
click at [138, 209] on span "Montserrat" at bounding box center [135, 208] width 21 height 6
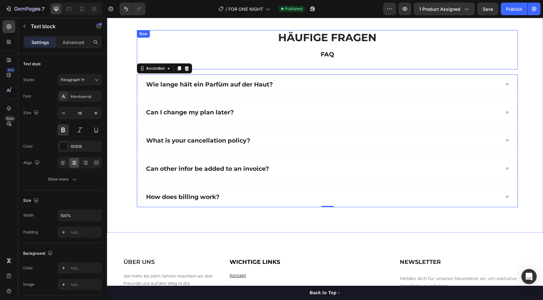
click at [226, 56] on p "FAQ" at bounding box center [326, 55] width 379 height 8
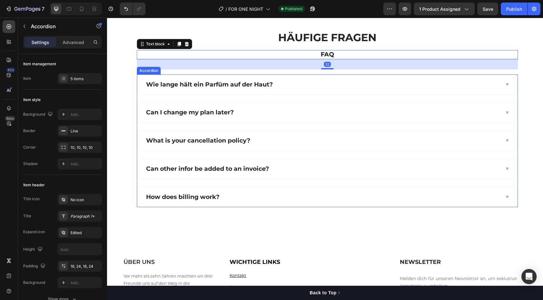
click at [295, 85] on div "Wie lange hält ein Parfüm auf der Haut?" at bounding box center [322, 85] width 354 height 10
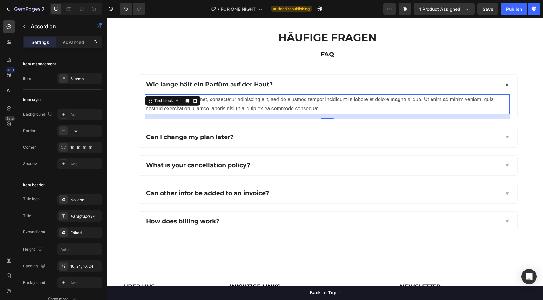
click at [238, 110] on div "Lorem ipsum dolor sit amet, consectetur adipiscing elit, sed do eiusmod tempor …" at bounding box center [327, 105] width 364 height 20
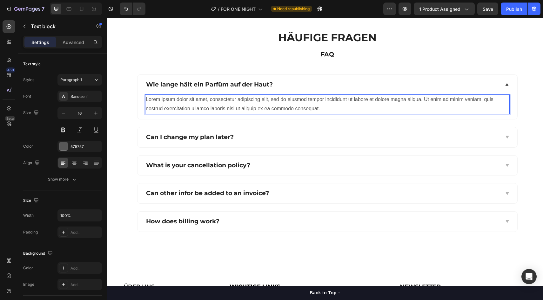
click at [238, 110] on div "Lorem ipsum dolor sit amet, consectetur adipiscing elit, sed do eiusmod tempor …" at bounding box center [327, 105] width 364 height 20
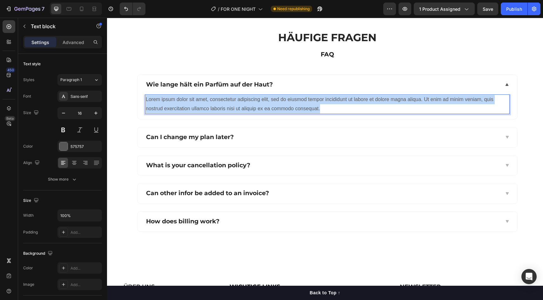
click at [238, 110] on p "Lorem ipsum dolor sit amet, consectetur adipiscing elit, sed do eiusmod tempor …" at bounding box center [327, 104] width 363 height 18
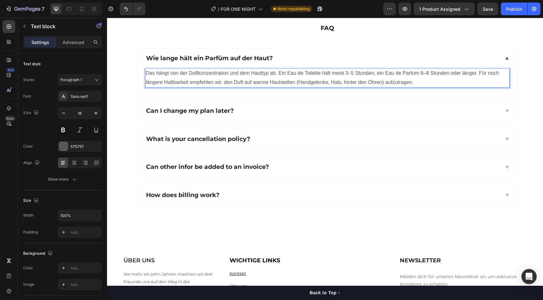
scroll to position [590, 0]
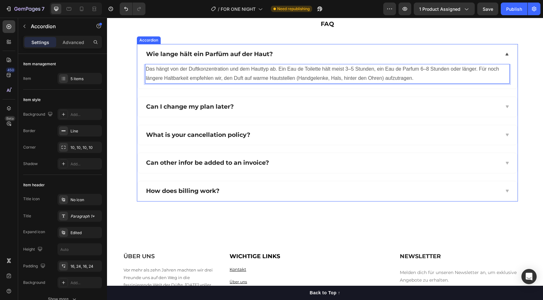
click at [207, 109] on p "Can I change my plan later?" at bounding box center [190, 107] width 88 height 8
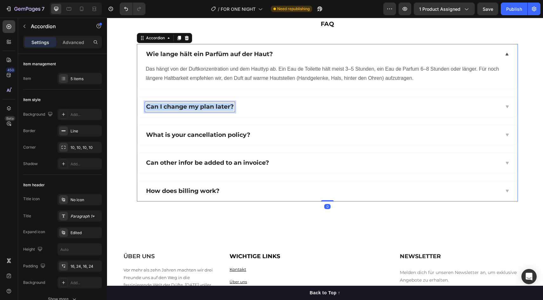
click at [207, 109] on p "Can I change my plan later?" at bounding box center [190, 107] width 88 height 8
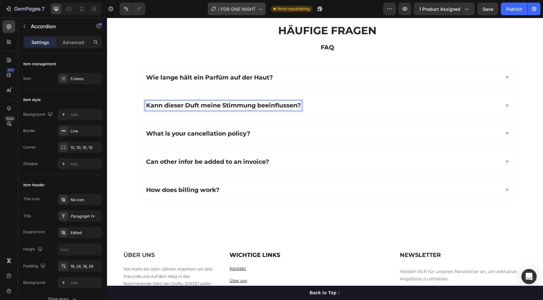
scroll to position [565, 0]
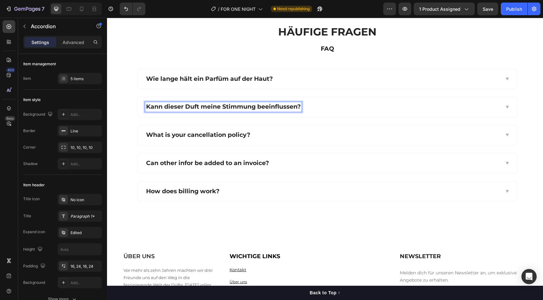
click at [231, 184] on div "How does billing work?" at bounding box center [326, 192] width 379 height 20
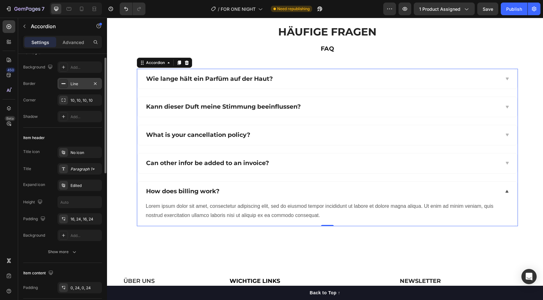
scroll to position [0, 0]
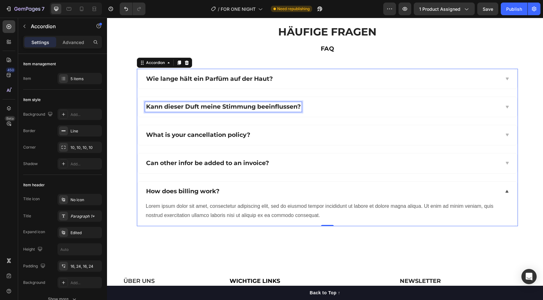
click at [179, 107] on p "Kann dieser Duft meine Stimmung beeinflussen?" at bounding box center [223, 107] width 155 height 8
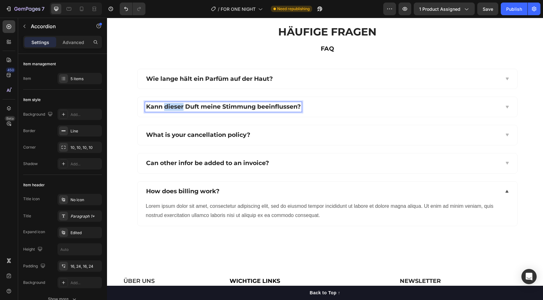
click at [179, 107] on p "Kann dieser Duft meine Stimmung beeinflussen?" at bounding box center [223, 107] width 155 height 8
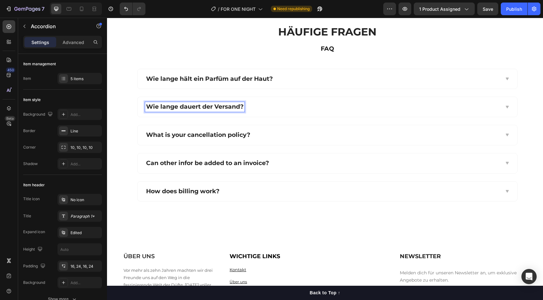
click at [269, 111] on div "Wie lange dauert der Versand?" at bounding box center [322, 107] width 354 height 10
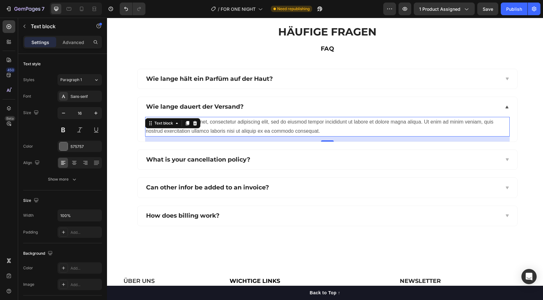
click at [232, 128] on div "Lorem ipsum dolor sit amet, consectetur adipiscing elit, sed do eiusmod tempor …" at bounding box center [327, 127] width 364 height 20
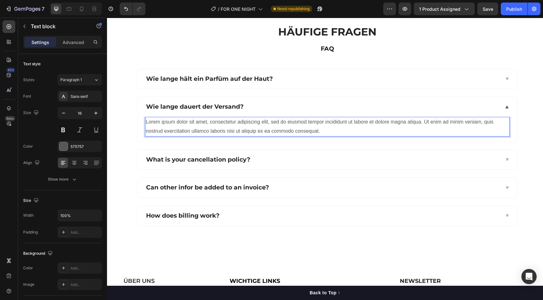
click at [232, 128] on p "Lorem ipsum dolor sit amet, consectetur adipiscing elit, sed do eiusmod tempor …" at bounding box center [327, 127] width 363 height 18
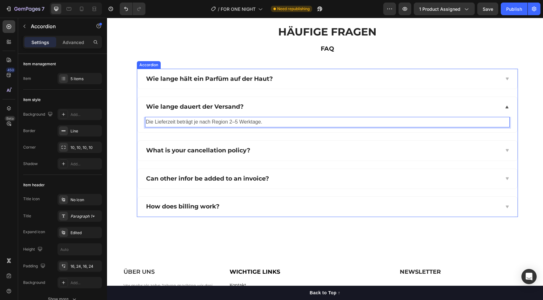
click at [203, 148] on p "What is your cancellation policy?" at bounding box center [198, 151] width 104 height 8
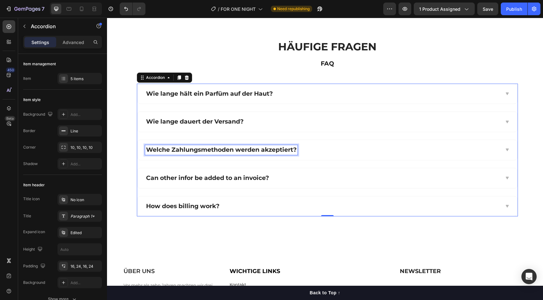
scroll to position [550, 0]
click at [180, 151] on p "Welche Zahlungsmethoden werden akzeptiert?" at bounding box center [221, 151] width 150 height 8
click at [346, 151] on div "Welche Zahlungsmethoden werden akzeptiert?" at bounding box center [322, 151] width 354 height 10
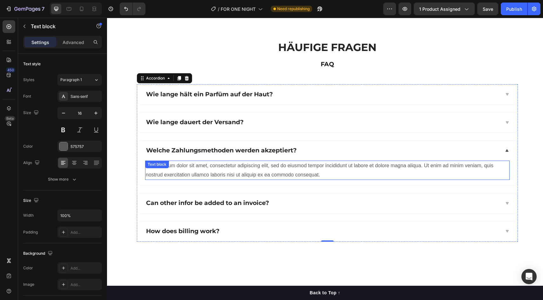
click at [296, 173] on div "Lorem ipsum dolor sit amet, consectetur adipiscing elit, sed do eiusmod tempor …" at bounding box center [327, 171] width 364 height 20
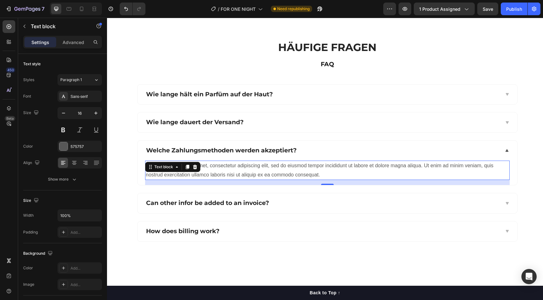
click at [296, 173] on div "Lorem ipsum dolor sit amet, consectetur adipiscing elit, sed do eiusmod tempor …" at bounding box center [327, 171] width 364 height 20
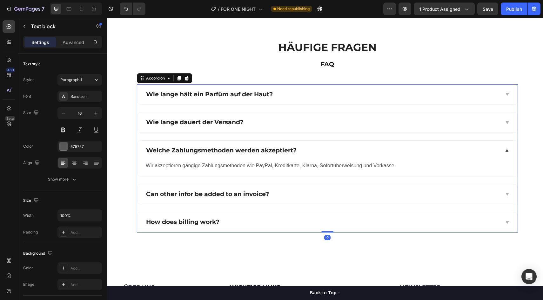
click at [193, 191] on p "Can other infor be added to an invoice?" at bounding box center [207, 195] width 123 height 8
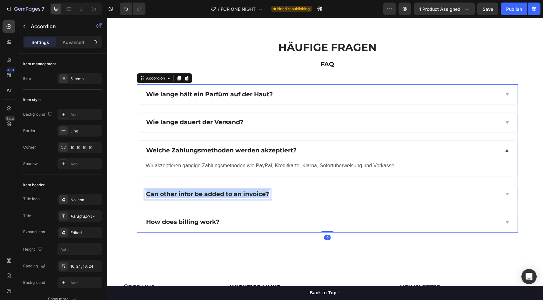
click at [193, 191] on p "Can other infor be added to an invoice?" at bounding box center [207, 195] width 123 height 8
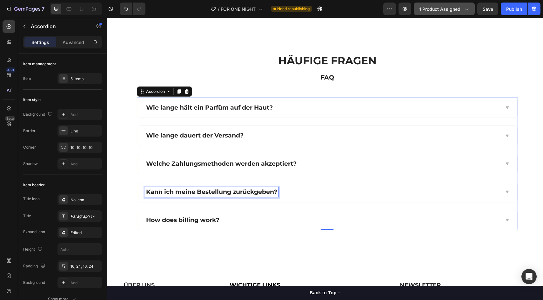
scroll to position [534, 0]
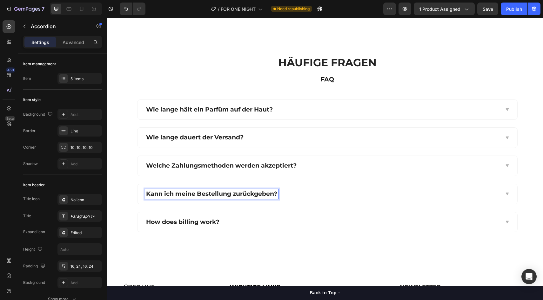
click at [320, 203] on div "Kann ich meine Bestellung zurückgeben?" at bounding box center [326, 194] width 379 height 20
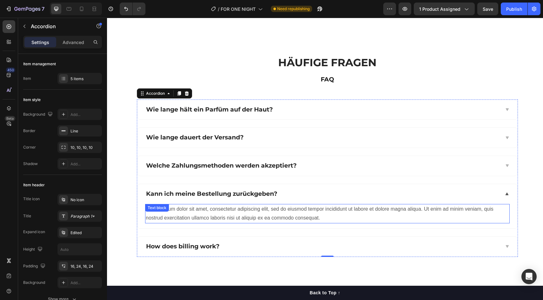
click at [237, 215] on div "Lorem ipsum dolor sit amet, consectetur adipiscing elit, sed do eiusmod tempor …" at bounding box center [327, 214] width 364 height 20
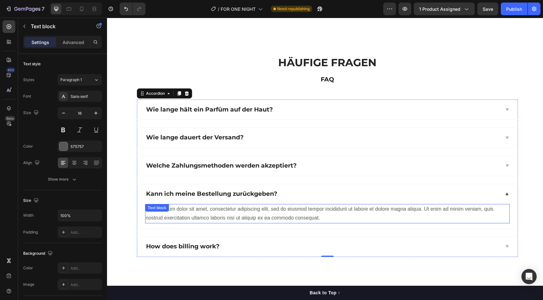
click at [237, 215] on div "Lorem ipsum dolor sit amet, consectetur adipiscing elit, sed do eiusmod tempor …" at bounding box center [327, 214] width 364 height 20
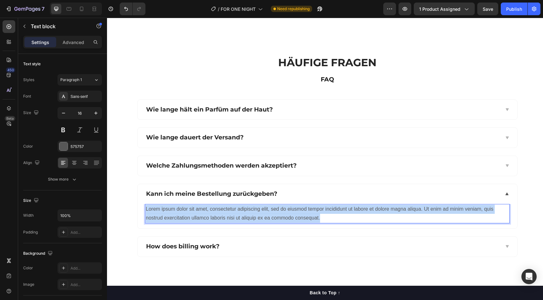
click at [237, 215] on p "Lorem ipsum dolor sit amet, consectetur adipiscing elit, sed do eiusmod tempor …" at bounding box center [327, 214] width 363 height 18
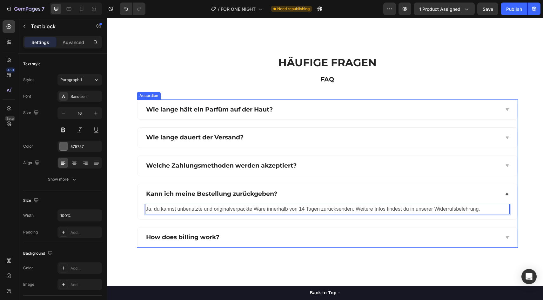
click at [210, 237] on p "How does billing work?" at bounding box center [182, 238] width 73 height 8
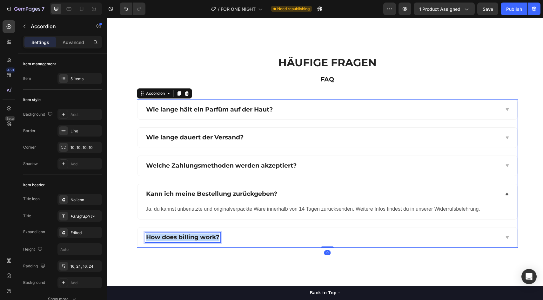
click at [210, 237] on p "How does billing work?" at bounding box center [182, 238] width 73 height 8
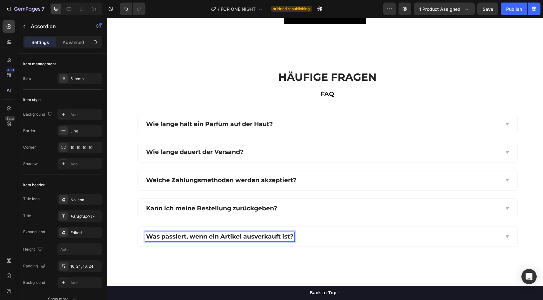
scroll to position [519, 0]
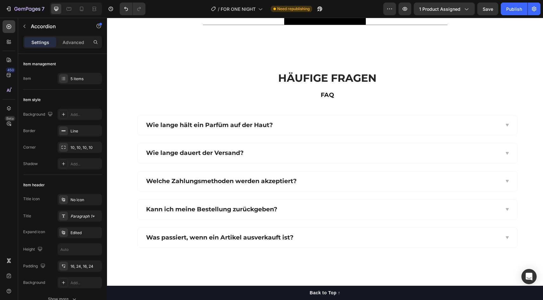
click at [318, 239] on div "Was passiert, wenn ein Artikel ausverkauft ist?" at bounding box center [322, 238] width 354 height 10
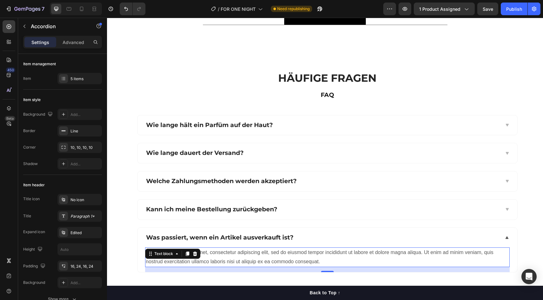
click at [292, 258] on div "Lorem ipsum dolor sit amet, consectetur adipiscing elit, sed do eiusmod tempor …" at bounding box center [327, 258] width 364 height 20
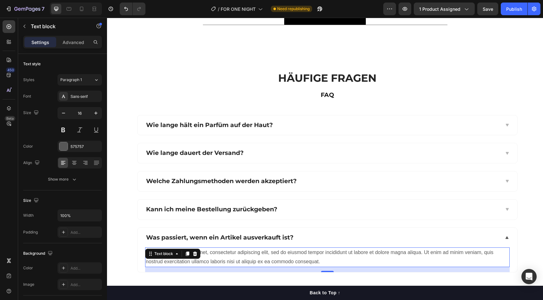
click at [292, 258] on div "Lorem ipsum dolor sit amet, consectetur adipiscing elit, sed do eiusmod tempor …" at bounding box center [327, 258] width 364 height 20
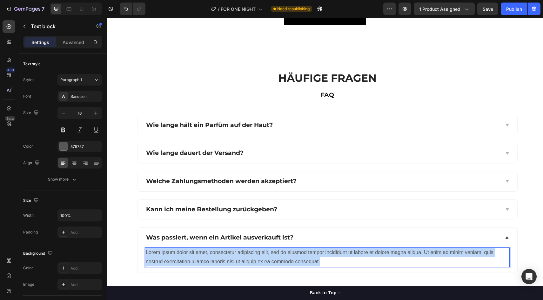
click at [292, 258] on p "Lorem ipsum dolor sit amet, consectetur adipiscing elit, sed do eiusmod tempor …" at bounding box center [327, 257] width 363 height 18
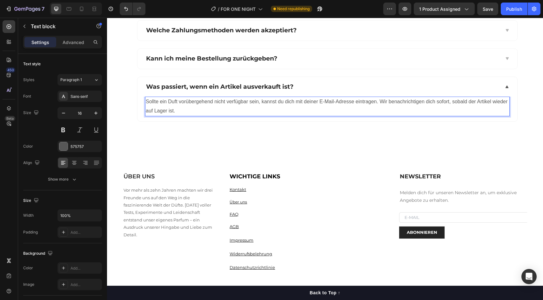
scroll to position [674, 0]
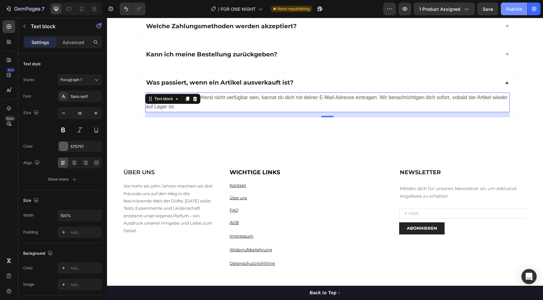
click at [514, 10] on div "Publish" at bounding box center [514, 9] width 16 height 7
click at [80, 98] on div "Sans-serif" at bounding box center [85, 97] width 30 height 6
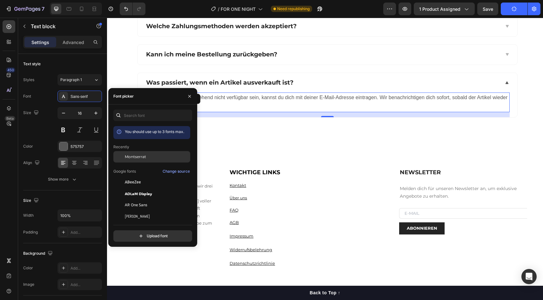
click at [139, 155] on span "Montserrat" at bounding box center [135, 157] width 21 height 6
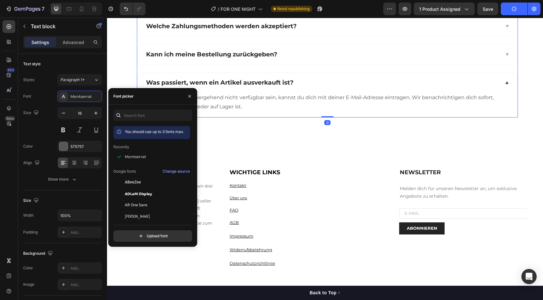
click at [309, 55] on div "Kann ich meine Bestellung zurückgeben?" at bounding box center [322, 55] width 354 height 10
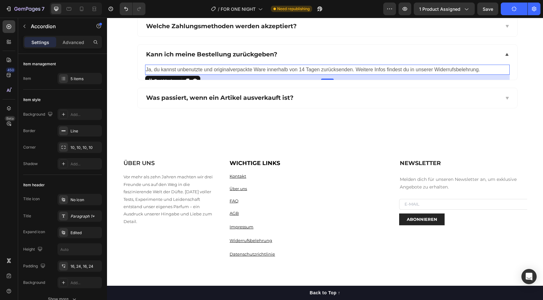
click at [298, 67] on p "Ja, du kannst unbenutzte und originalverpackte Ware innerhalb von 14 Tagen zurü…" at bounding box center [327, 69] width 363 height 9
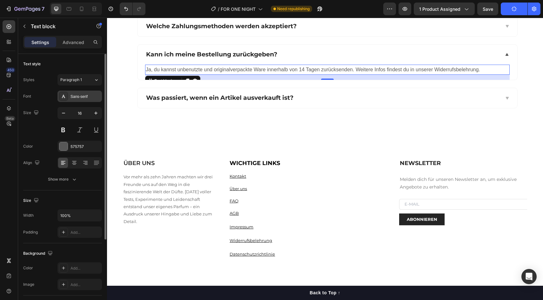
click at [86, 99] on div "Sans-serif" at bounding box center [85, 97] width 30 height 6
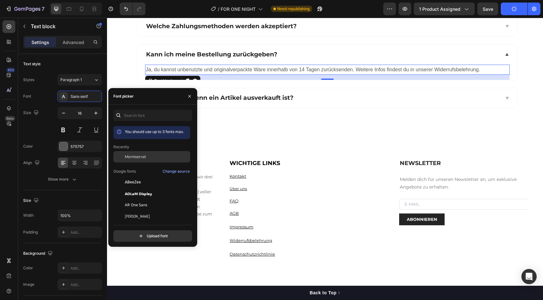
click at [130, 156] on span "Montserrat" at bounding box center [135, 157] width 21 height 6
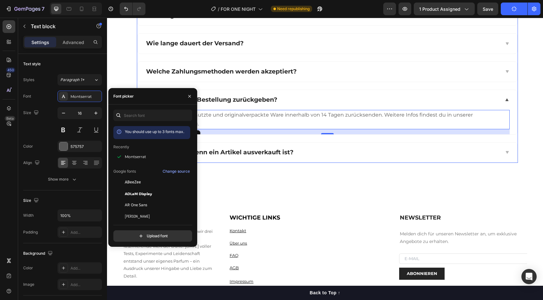
scroll to position [596, 0]
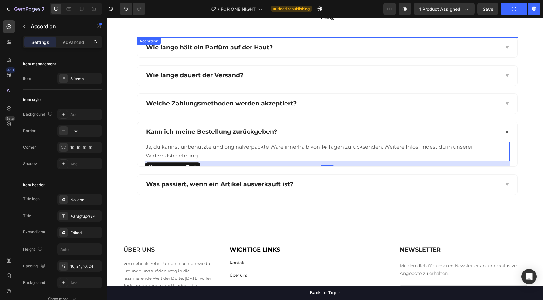
click at [254, 109] on div "Welche Zahlungsmethoden werden akzeptiert?" at bounding box center [326, 104] width 379 height 20
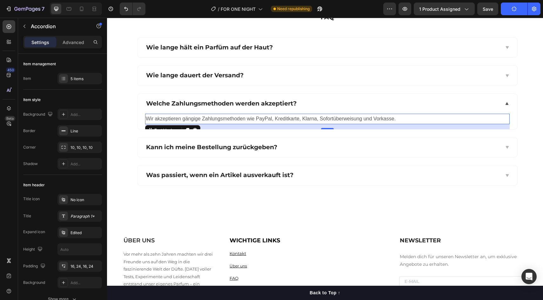
click at [189, 120] on p "Wir akzeptieren gängige Zahlungsmethoden wie PayPal, Kreditkarte, Klarna, Sofor…" at bounding box center [327, 119] width 363 height 9
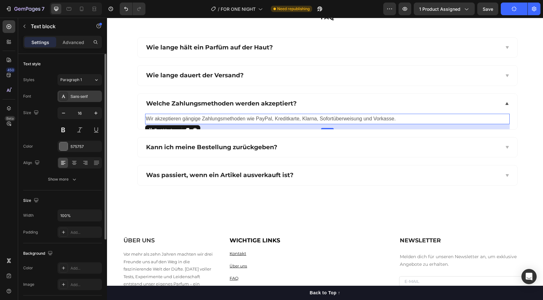
click at [73, 99] on div "Sans-serif" at bounding box center [85, 97] width 30 height 6
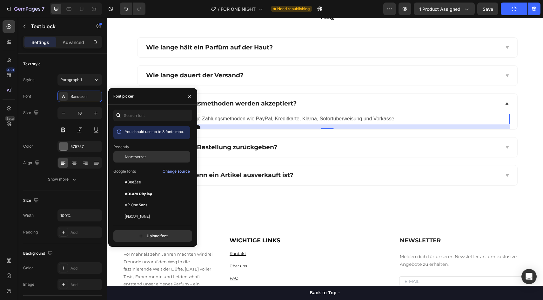
click at [142, 157] on span "Montserrat" at bounding box center [135, 157] width 21 height 6
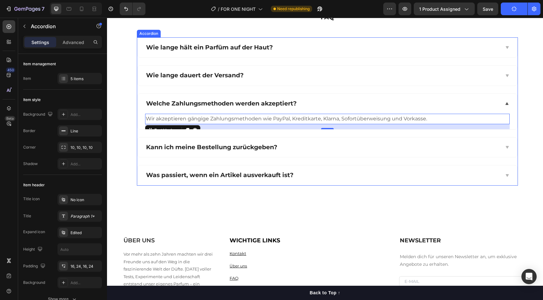
click at [267, 74] on div "Wie lange dauert der Versand?" at bounding box center [322, 76] width 354 height 10
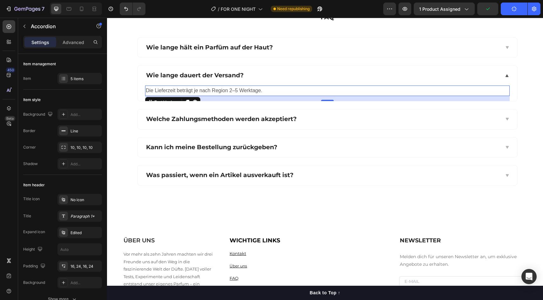
click at [204, 90] on p "Die Lieferzeit beträgt je nach Region 2–5 Werktage." at bounding box center [327, 90] width 363 height 9
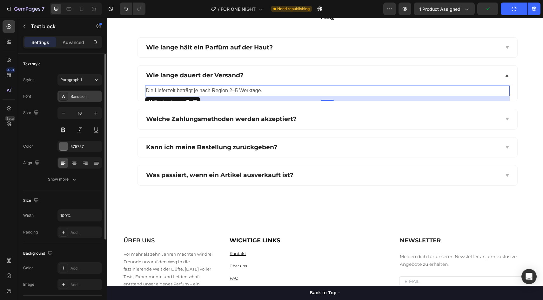
click at [74, 101] on div "Sans-serif" at bounding box center [79, 96] width 44 height 11
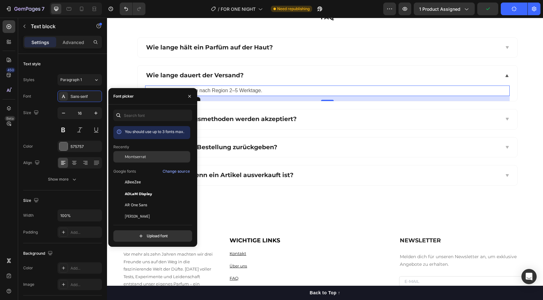
click at [139, 159] on span "Montserrat" at bounding box center [135, 157] width 21 height 6
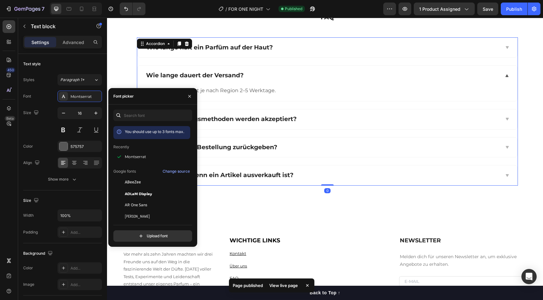
click at [287, 56] on div "Wie lange hält ein Parfüm auf der Haut?" at bounding box center [326, 48] width 379 height 20
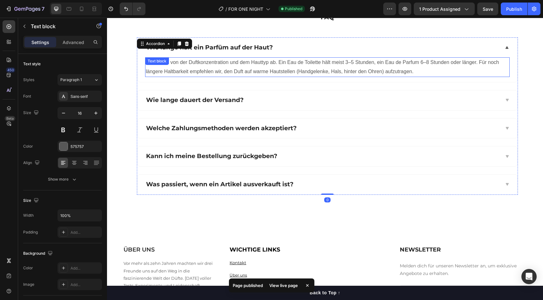
click at [273, 68] on p "Das hängt von der Duftkonzentration und dem Hauttyp ab. Ein Eau de Toilette häl…" at bounding box center [327, 67] width 363 height 18
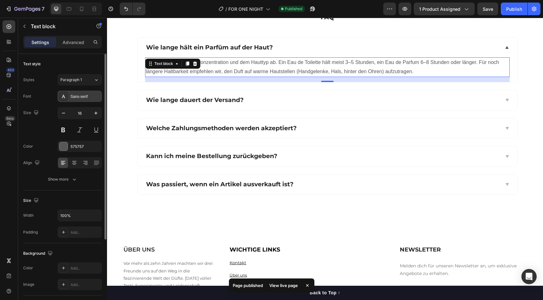
click at [86, 100] on div "Sans-serif" at bounding box center [79, 96] width 44 height 11
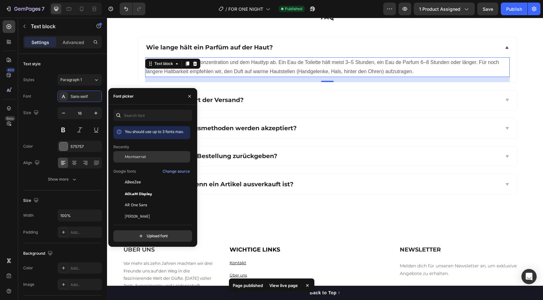
click at [136, 157] on span "Montserrat" at bounding box center [135, 157] width 21 height 6
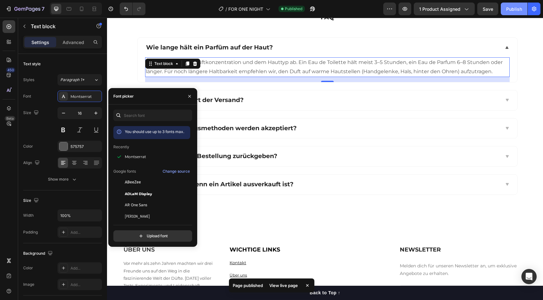
click at [515, 11] on div "Publish" at bounding box center [514, 9] width 16 height 7
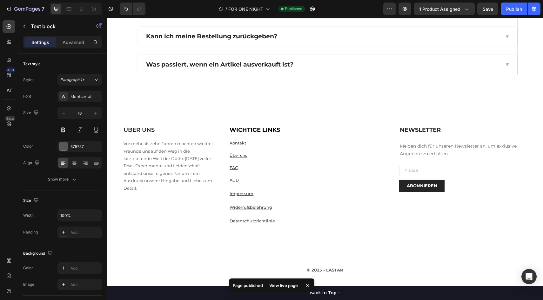
scroll to position [788, 0]
